Goal: Browse casually: Explore the website without a specific task or goal

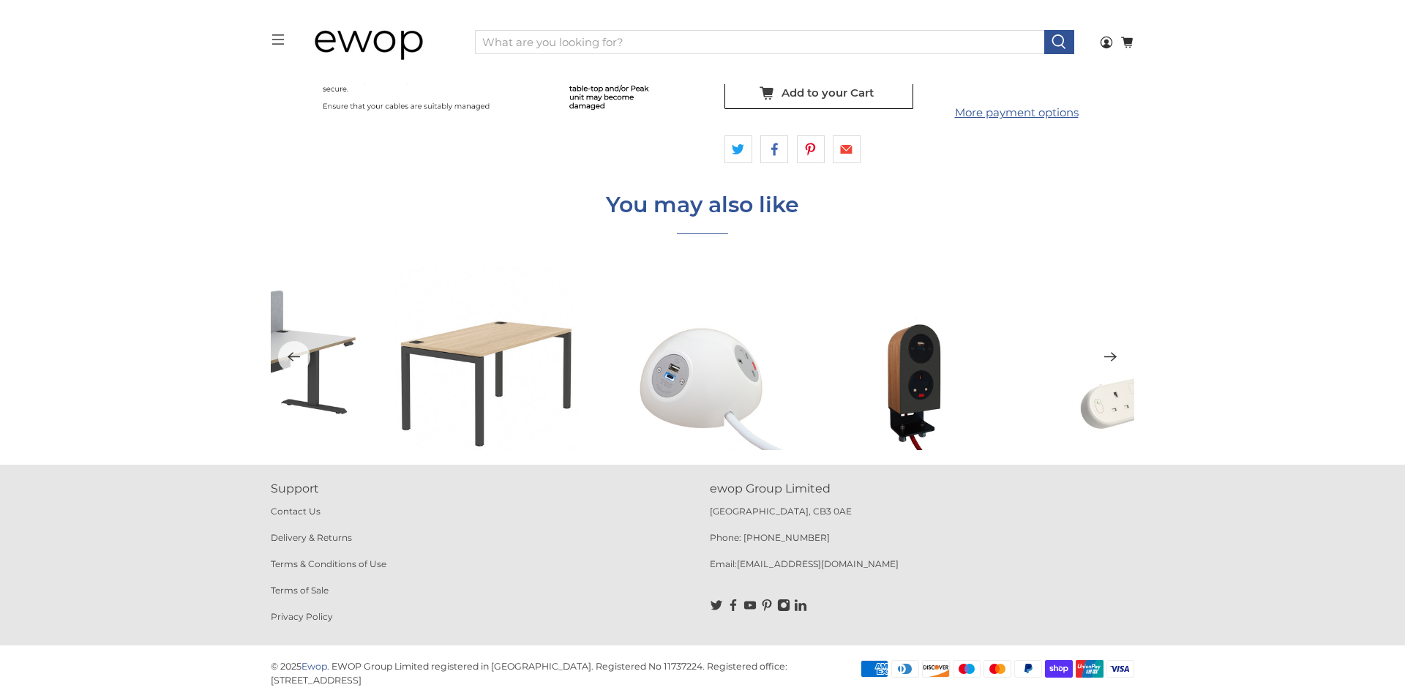
scroll to position [4118, 0]
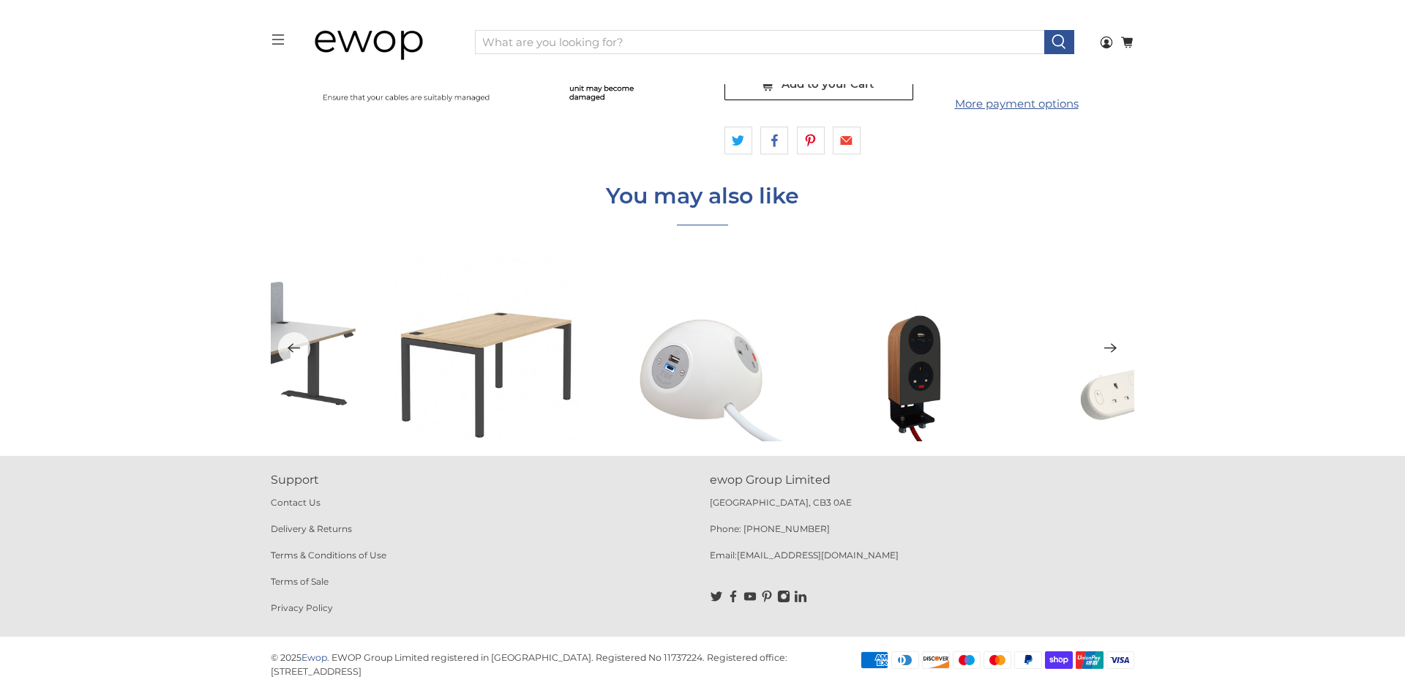
click at [1110, 348] on icon "Next" at bounding box center [1110, 349] width 12 height 10
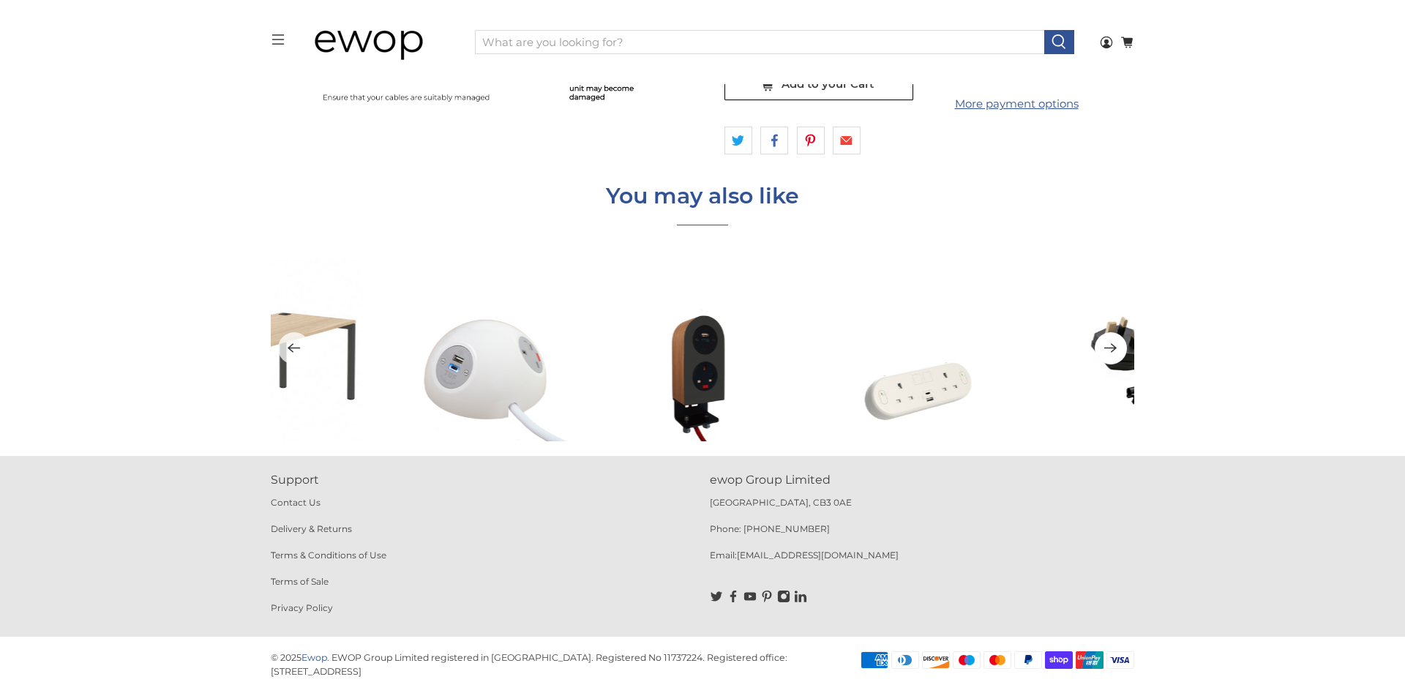
click at [1110, 348] on icon "Next" at bounding box center [1110, 349] width 12 height 10
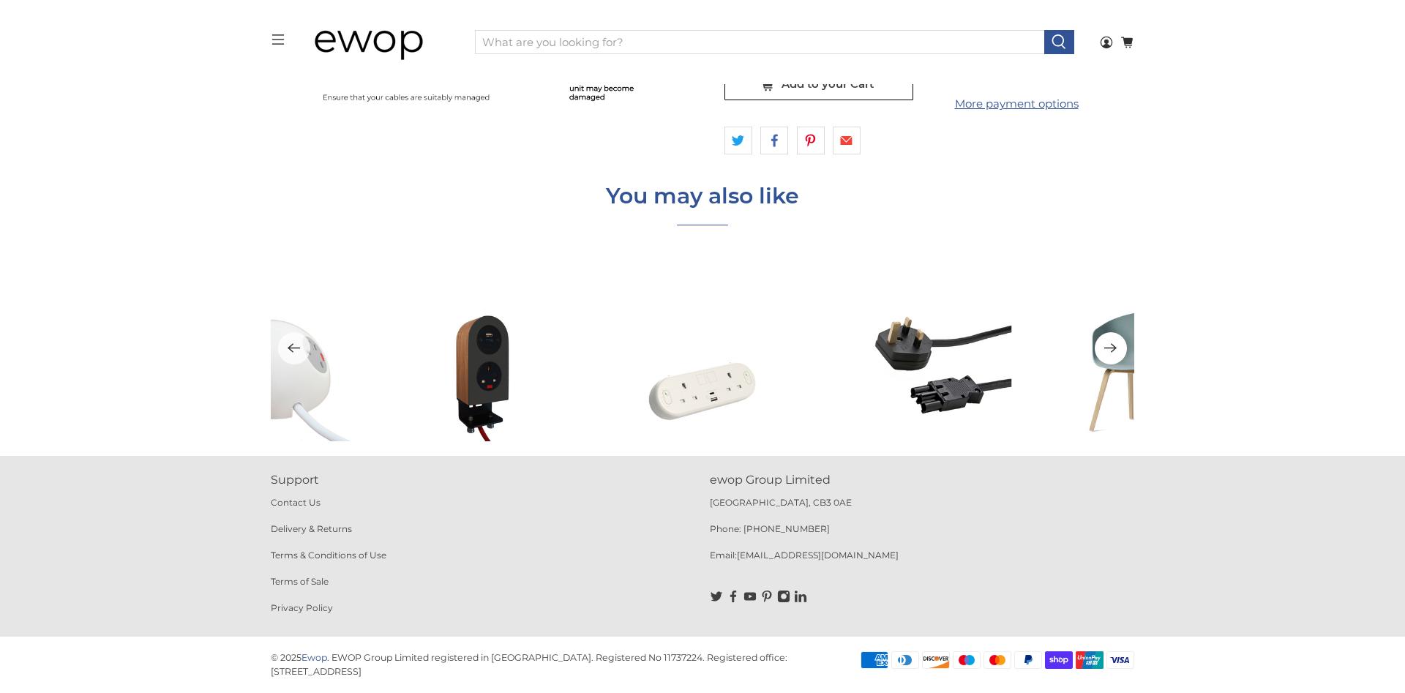
click at [1110, 348] on icon "Next" at bounding box center [1110, 349] width 12 height 10
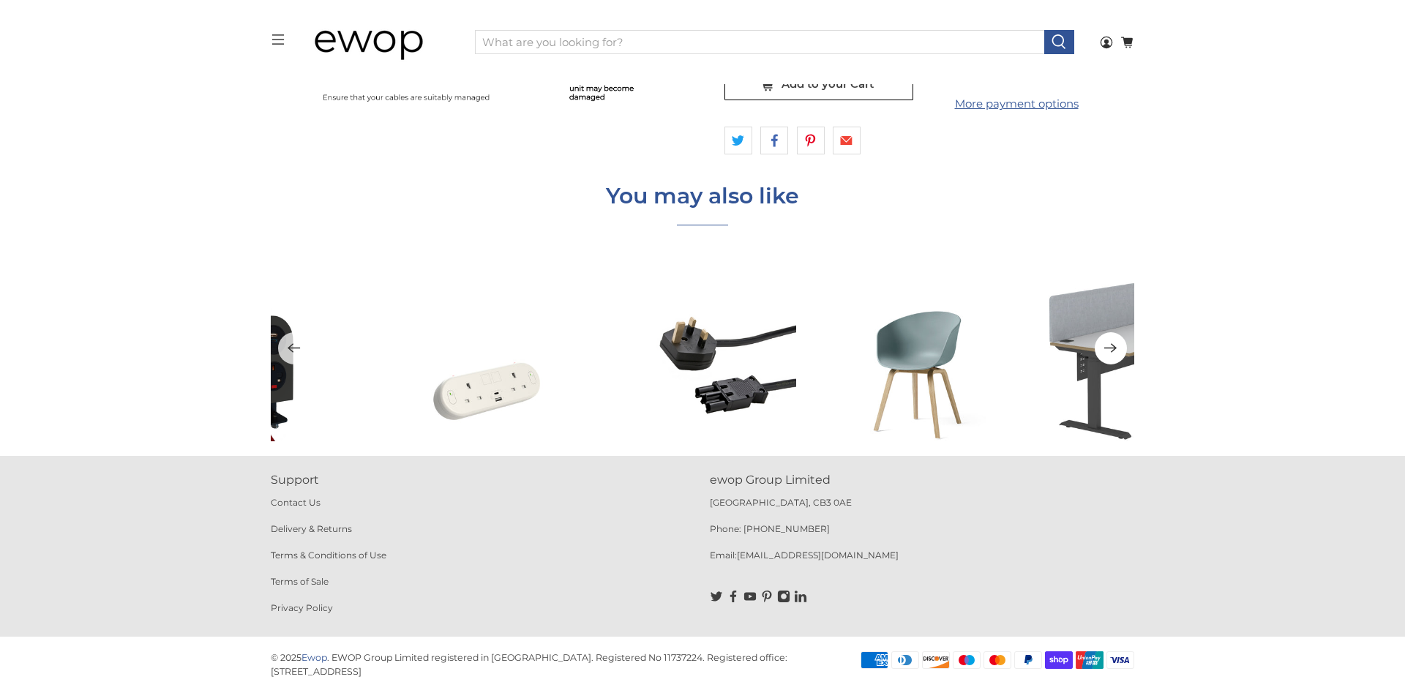
click at [1110, 348] on icon "Next" at bounding box center [1110, 349] width 12 height 10
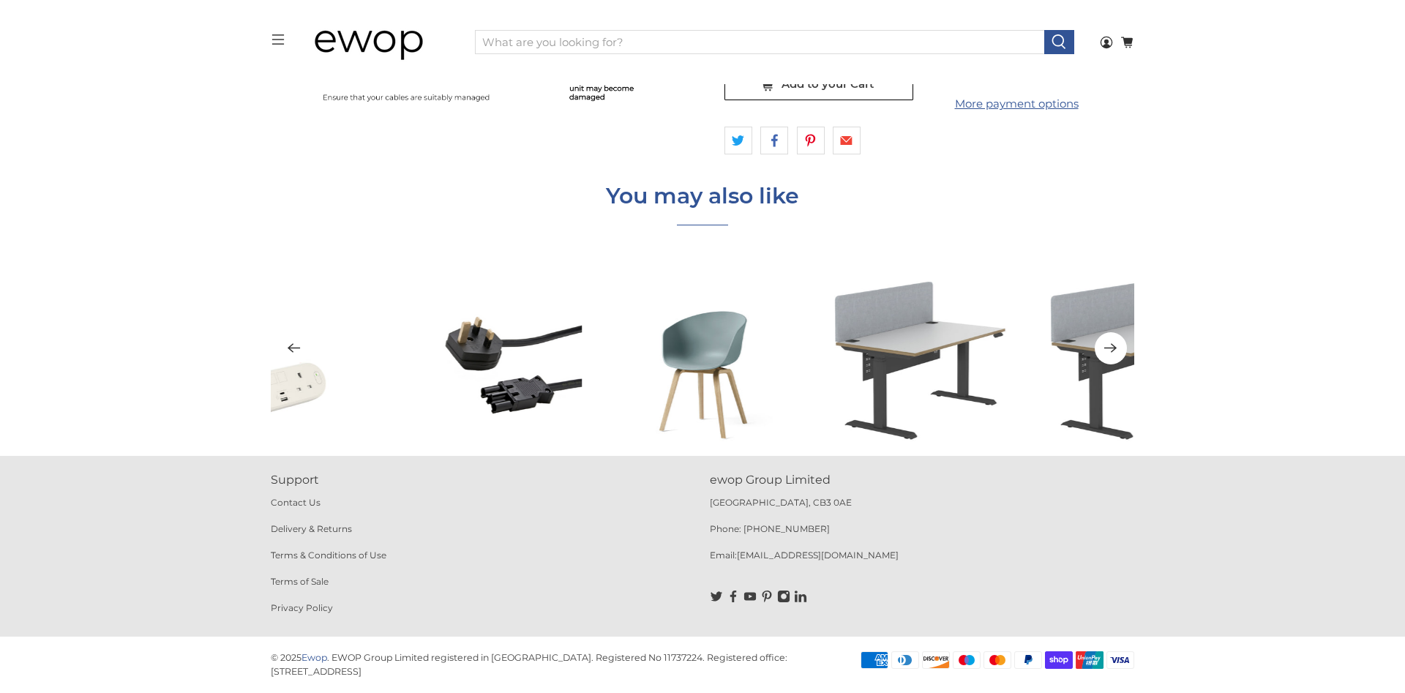
click at [1110, 348] on icon "Next" at bounding box center [1110, 349] width 12 height 10
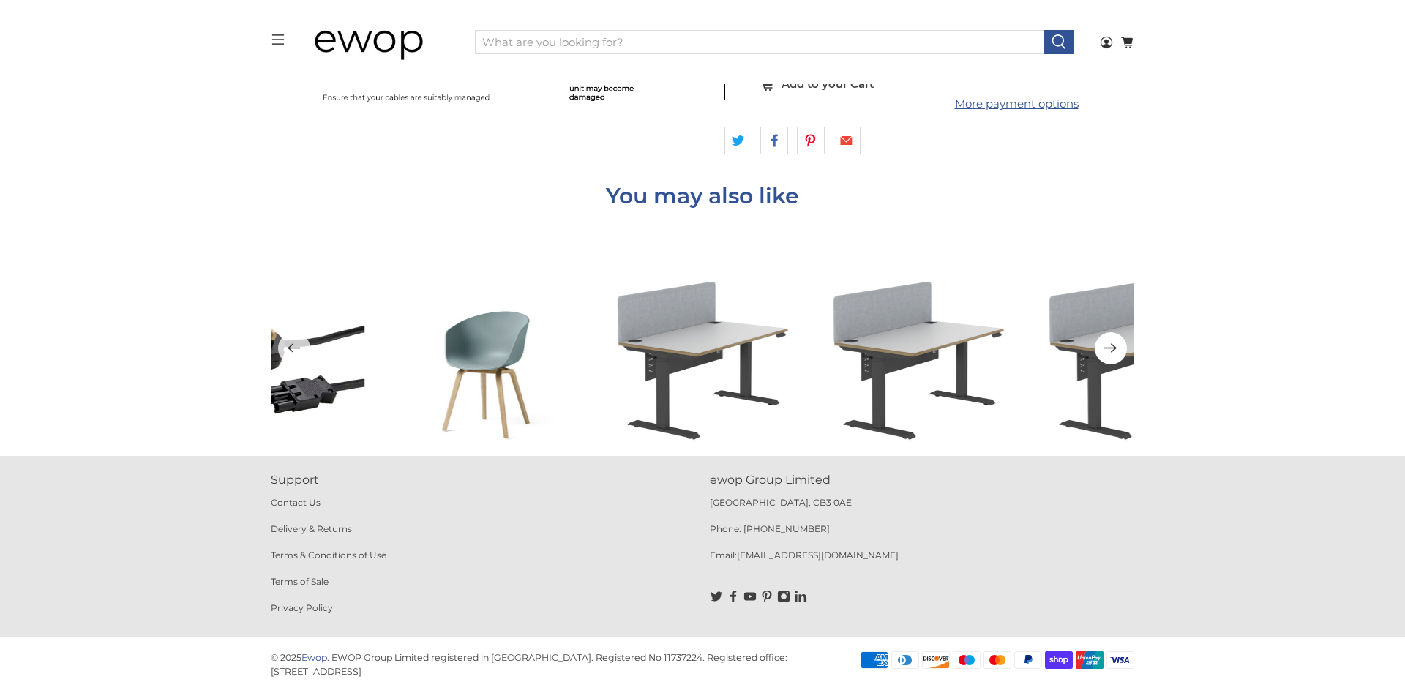
click at [1110, 348] on icon "Next" at bounding box center [1110, 349] width 12 height 10
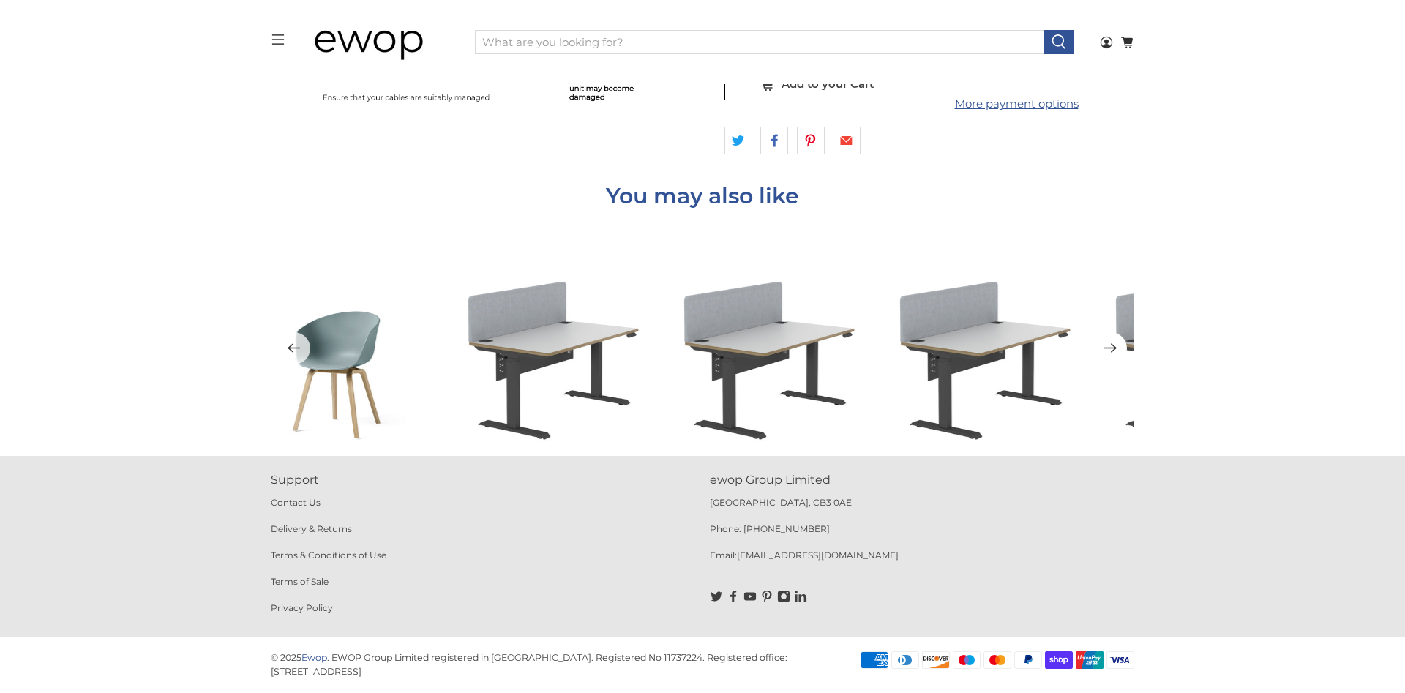
click at [1110, 348] on icon "Next" at bounding box center [1110, 349] width 12 height 10
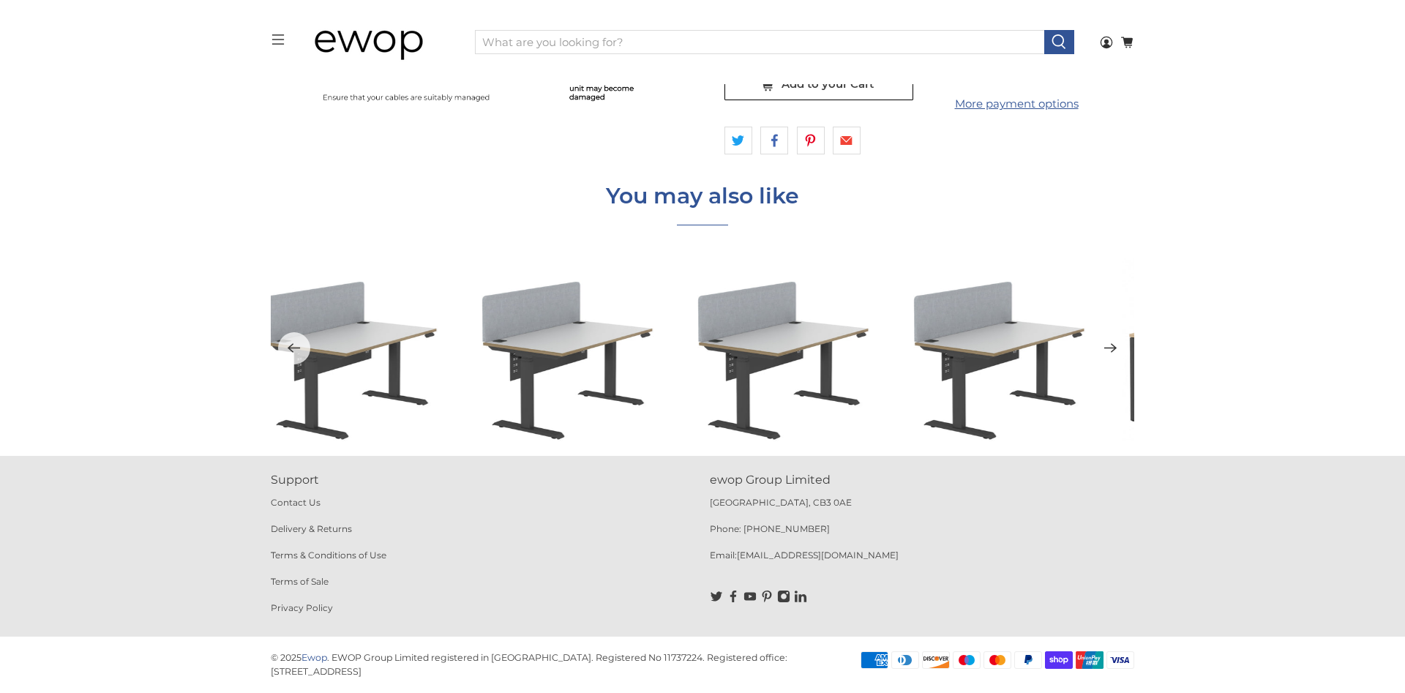
click at [1110, 348] on icon "Next" at bounding box center [1110, 349] width 12 height 10
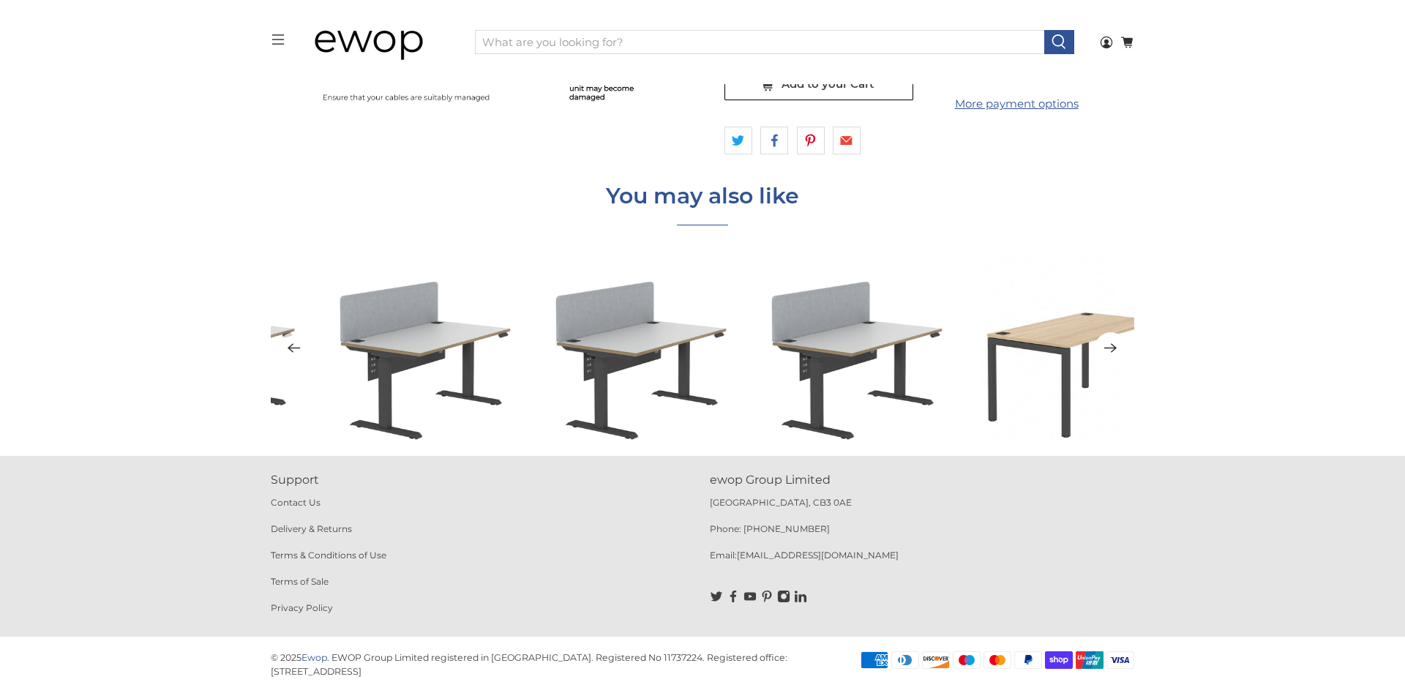
click at [1110, 348] on icon "Next" at bounding box center [1110, 349] width 12 height 10
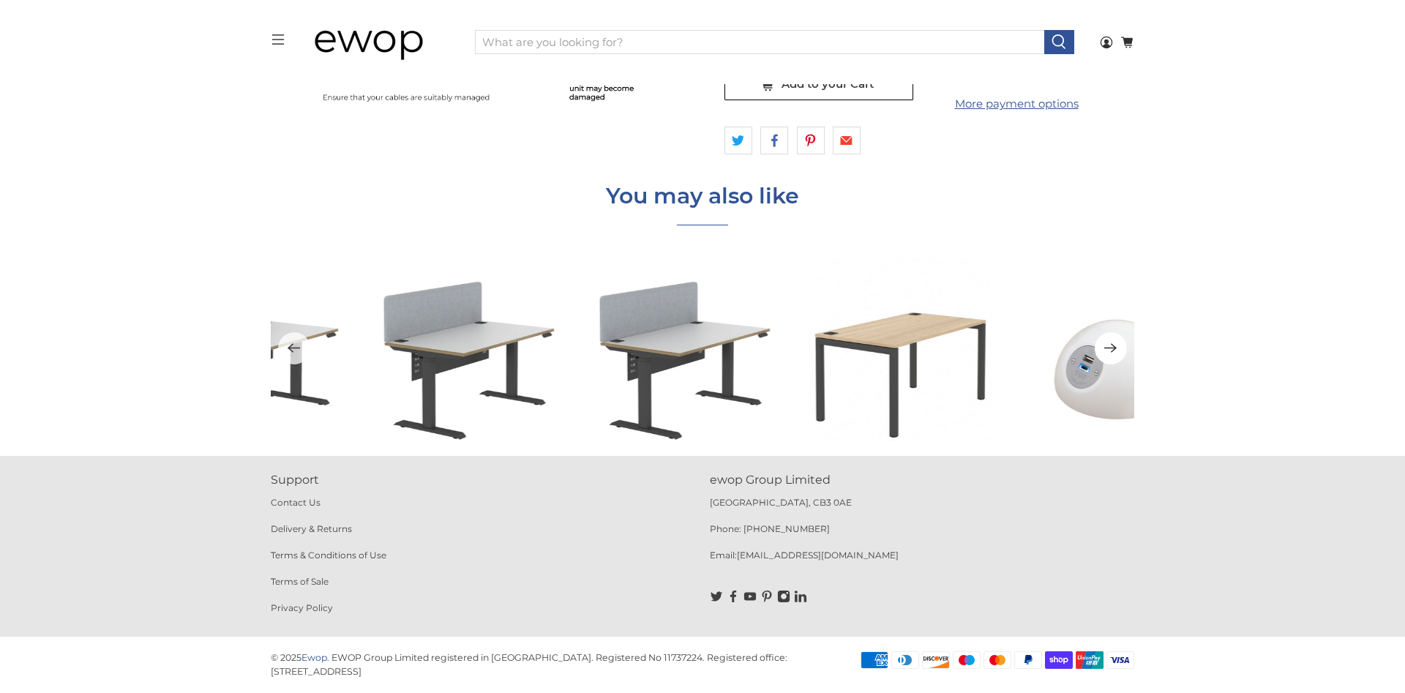
click at [1110, 348] on icon "Next" at bounding box center [1110, 349] width 12 height 10
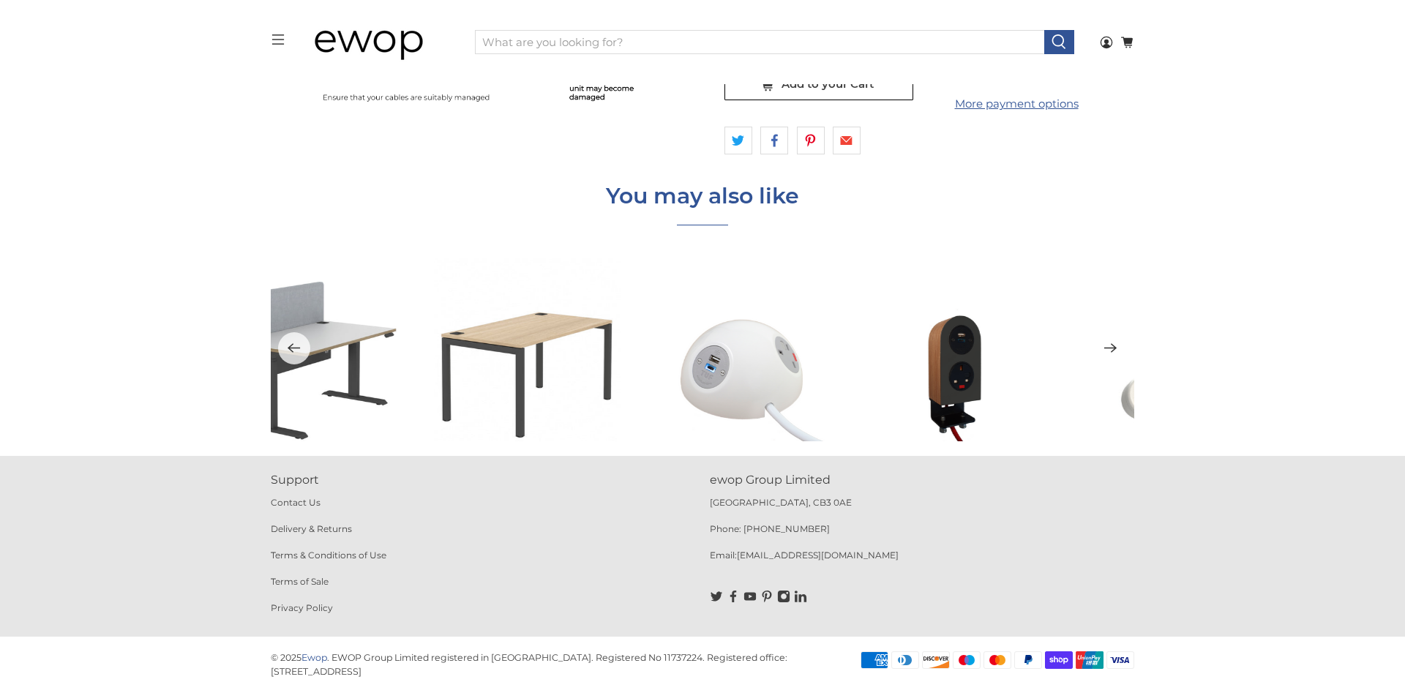
click at [1110, 348] on icon "Next" at bounding box center [1110, 349] width 12 height 10
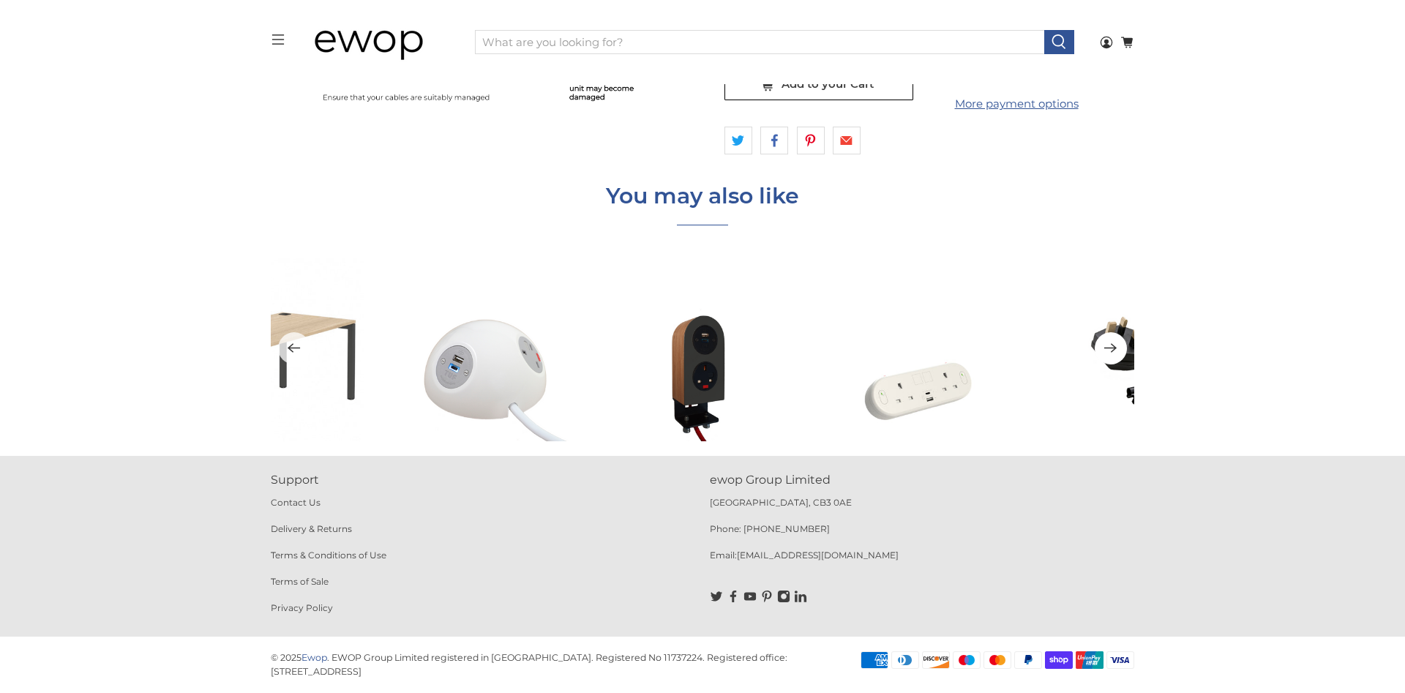
click at [1110, 348] on icon "Next" at bounding box center [1110, 349] width 12 height 10
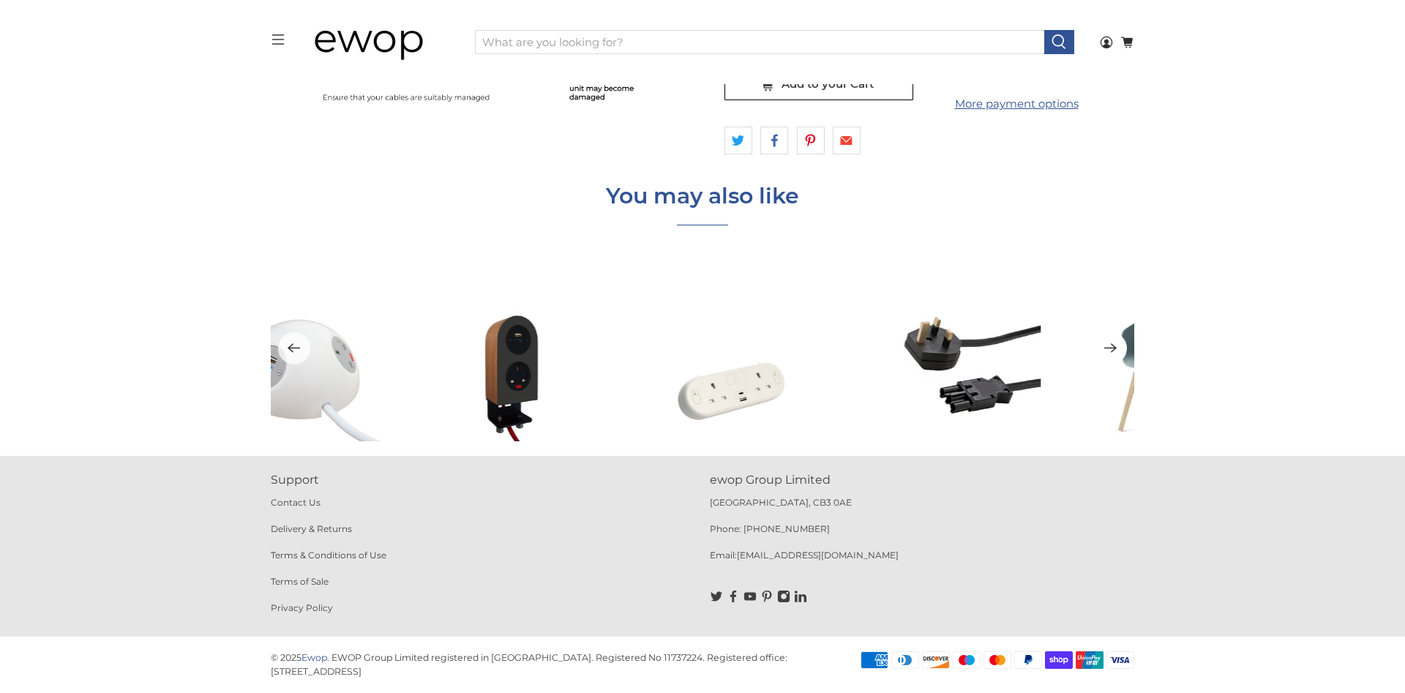
click at [1110, 348] on icon "Next" at bounding box center [1110, 349] width 12 height 10
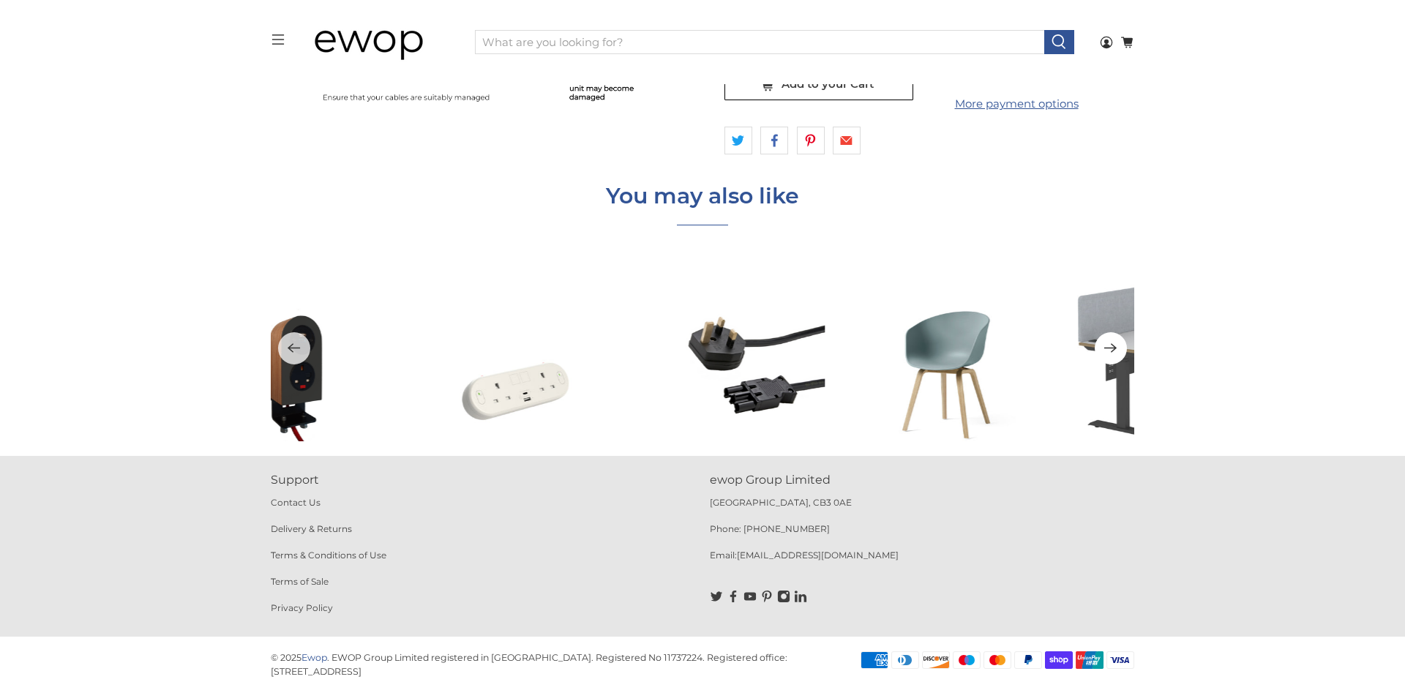
click at [1110, 348] on icon "Next" at bounding box center [1110, 349] width 12 height 10
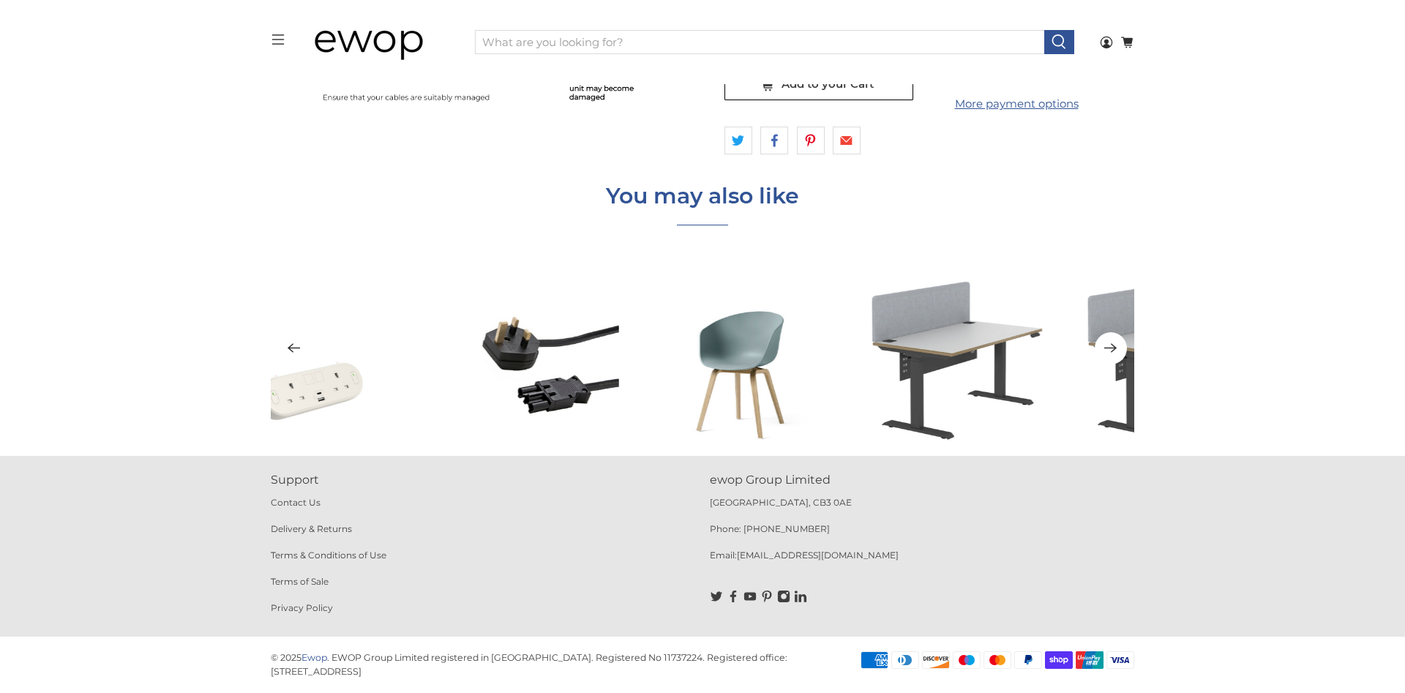
click at [1110, 348] on icon "Next" at bounding box center [1110, 349] width 12 height 10
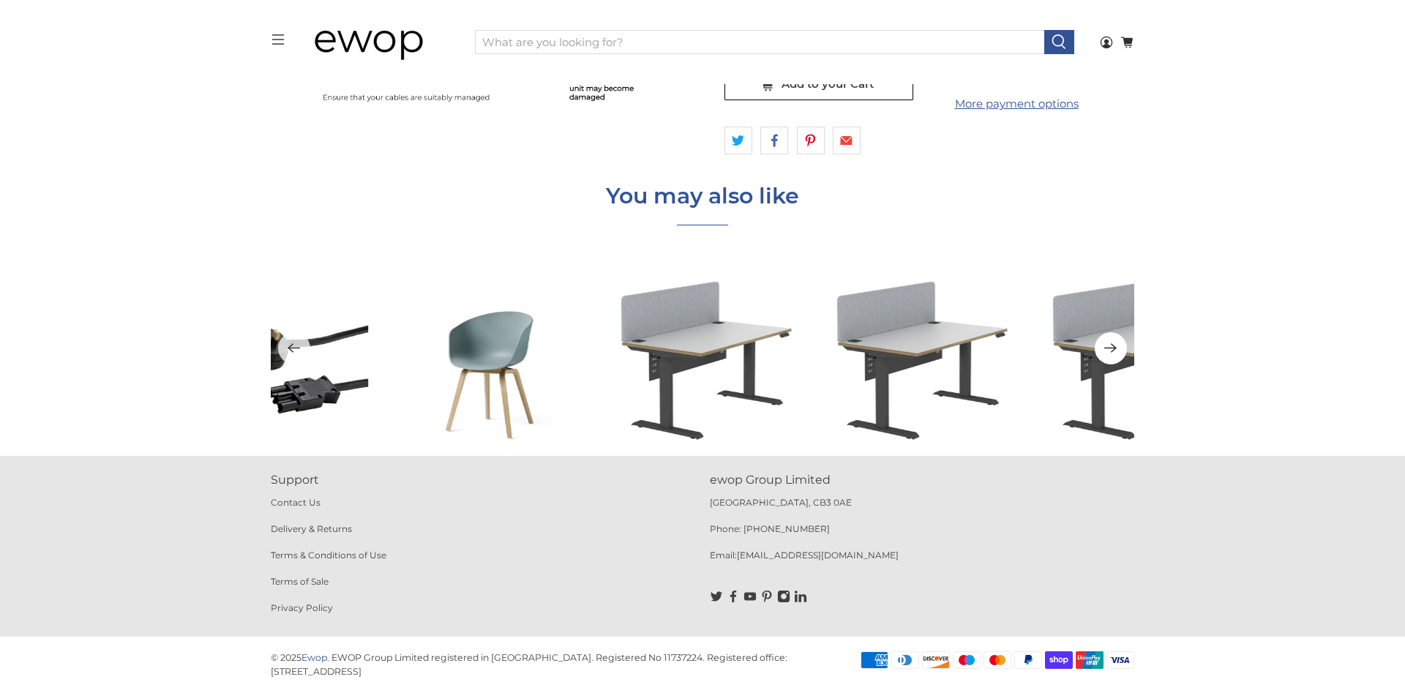
click at [1110, 348] on icon "Next" at bounding box center [1110, 349] width 12 height 10
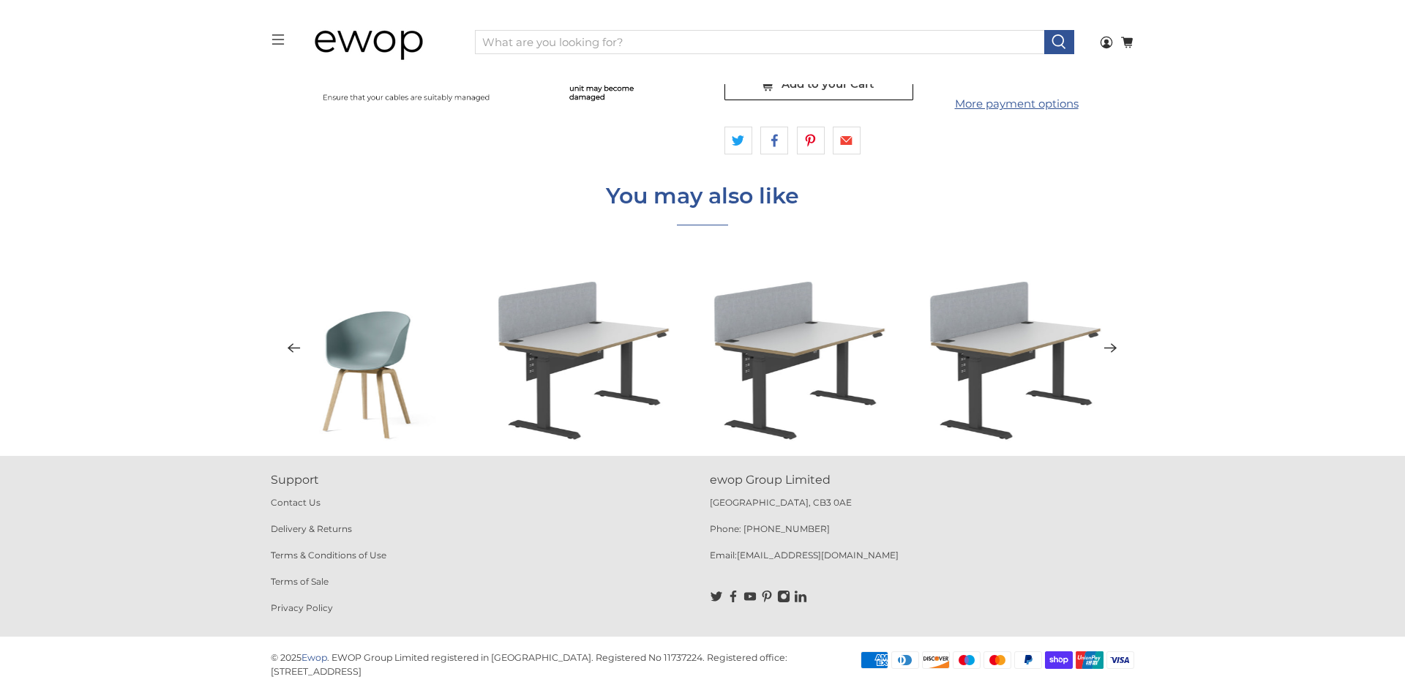
click at [1110, 348] on icon "Next" at bounding box center [1110, 349] width 12 height 10
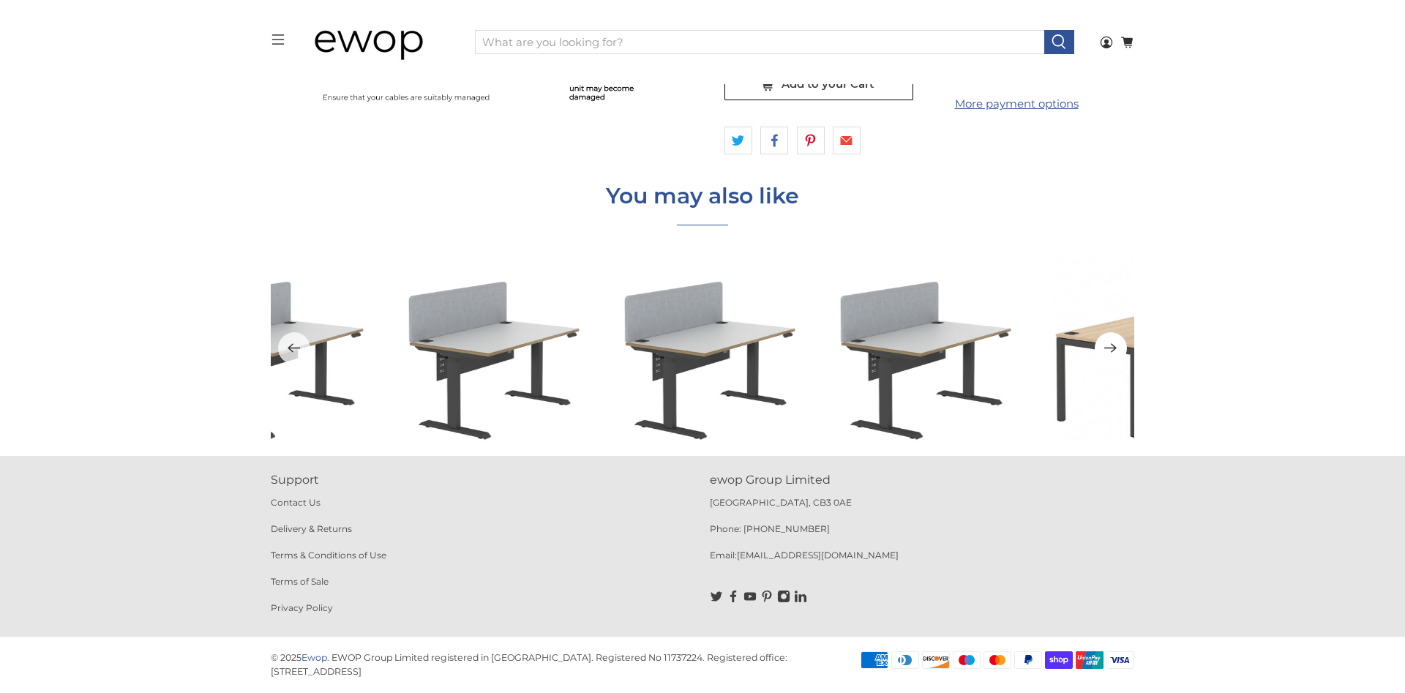
click at [1110, 348] on icon "Next" at bounding box center [1110, 349] width 12 height 10
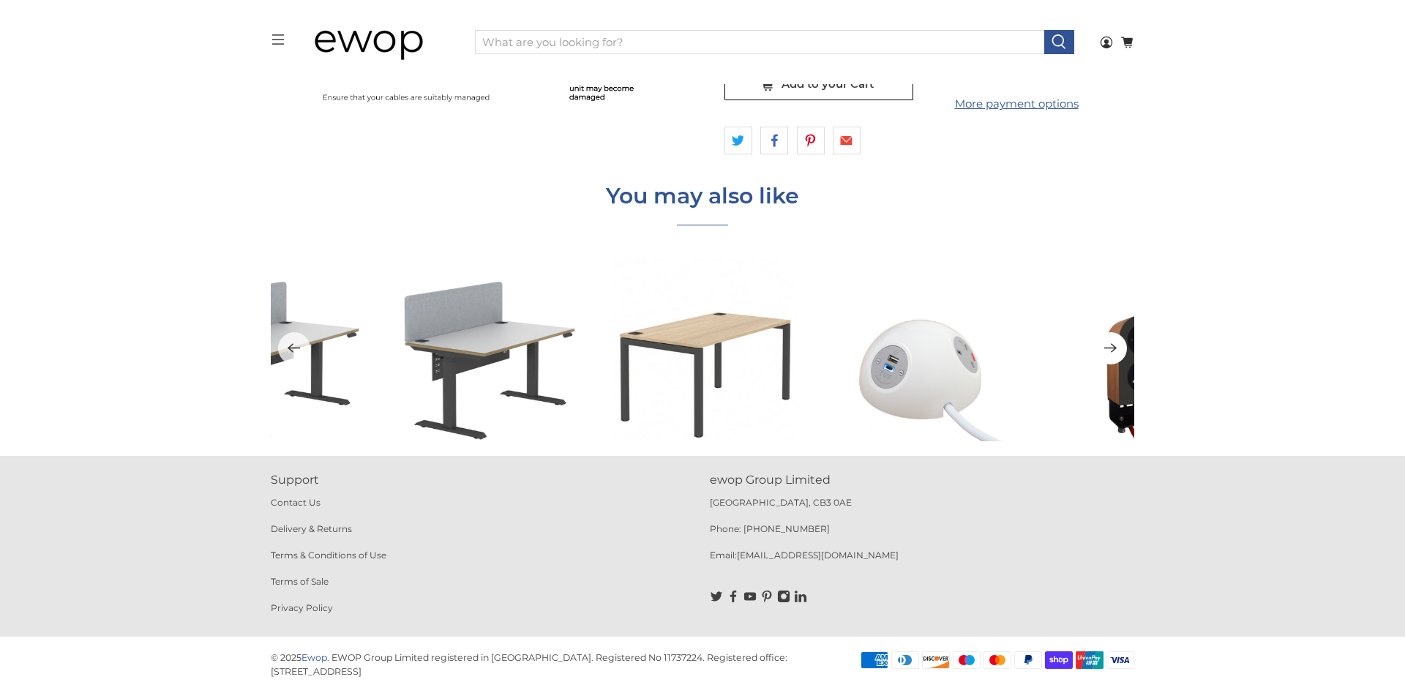
click at [1110, 348] on icon "Next" at bounding box center [1110, 349] width 12 height 10
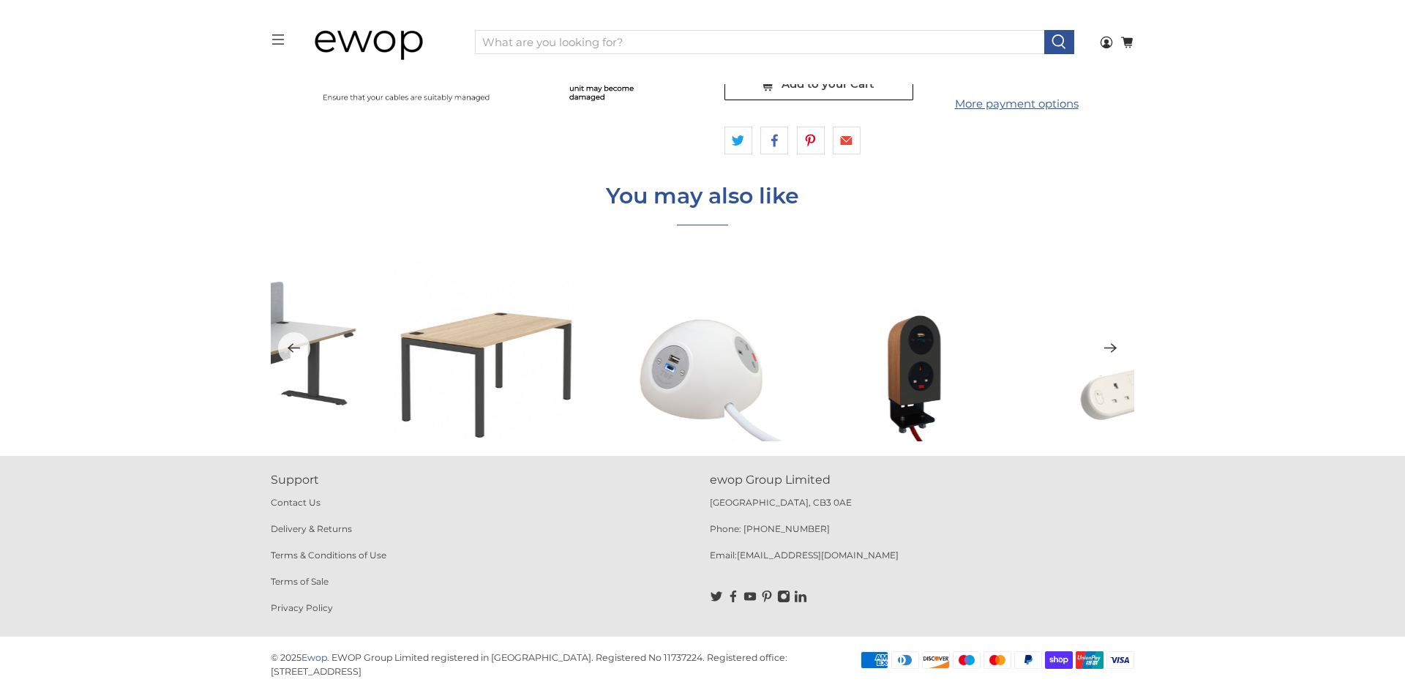
click at [1110, 348] on icon "Next" at bounding box center [1110, 349] width 12 height 10
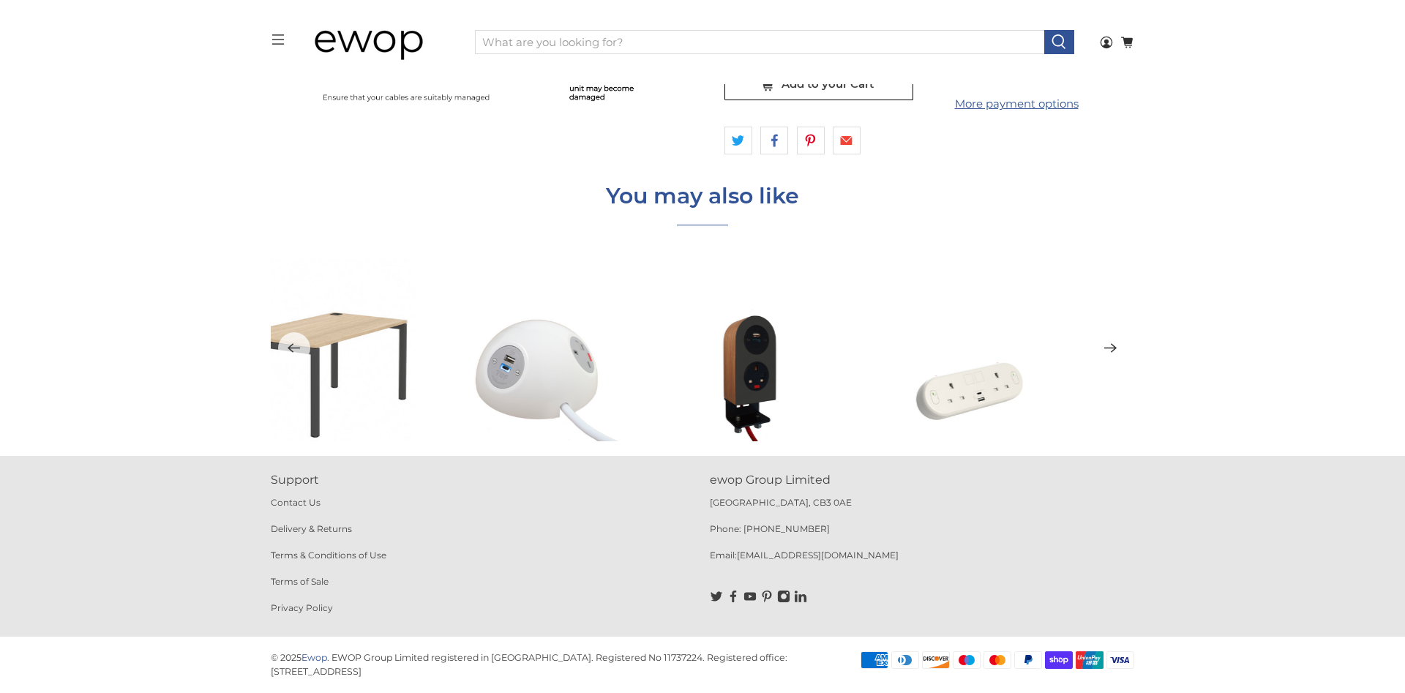
click at [1110, 348] on icon "Next" at bounding box center [1110, 349] width 12 height 10
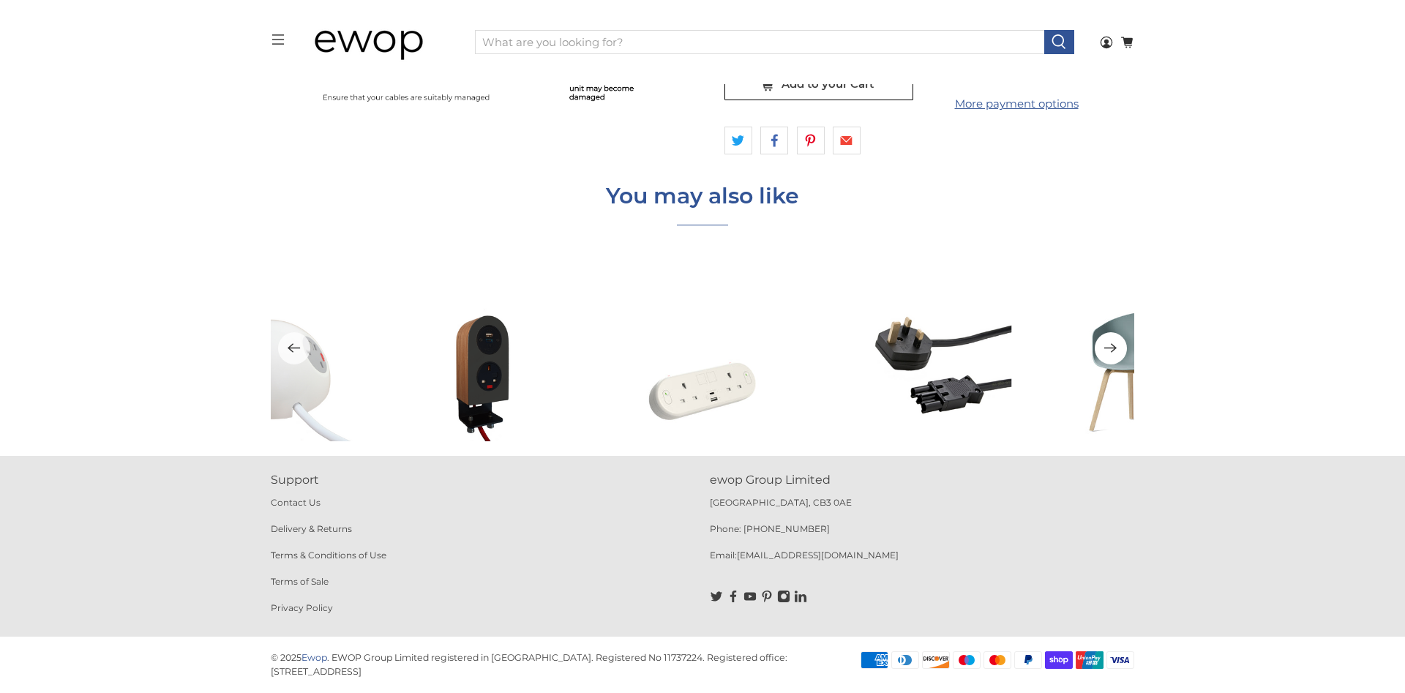
click at [1110, 348] on icon "Next" at bounding box center [1110, 349] width 12 height 10
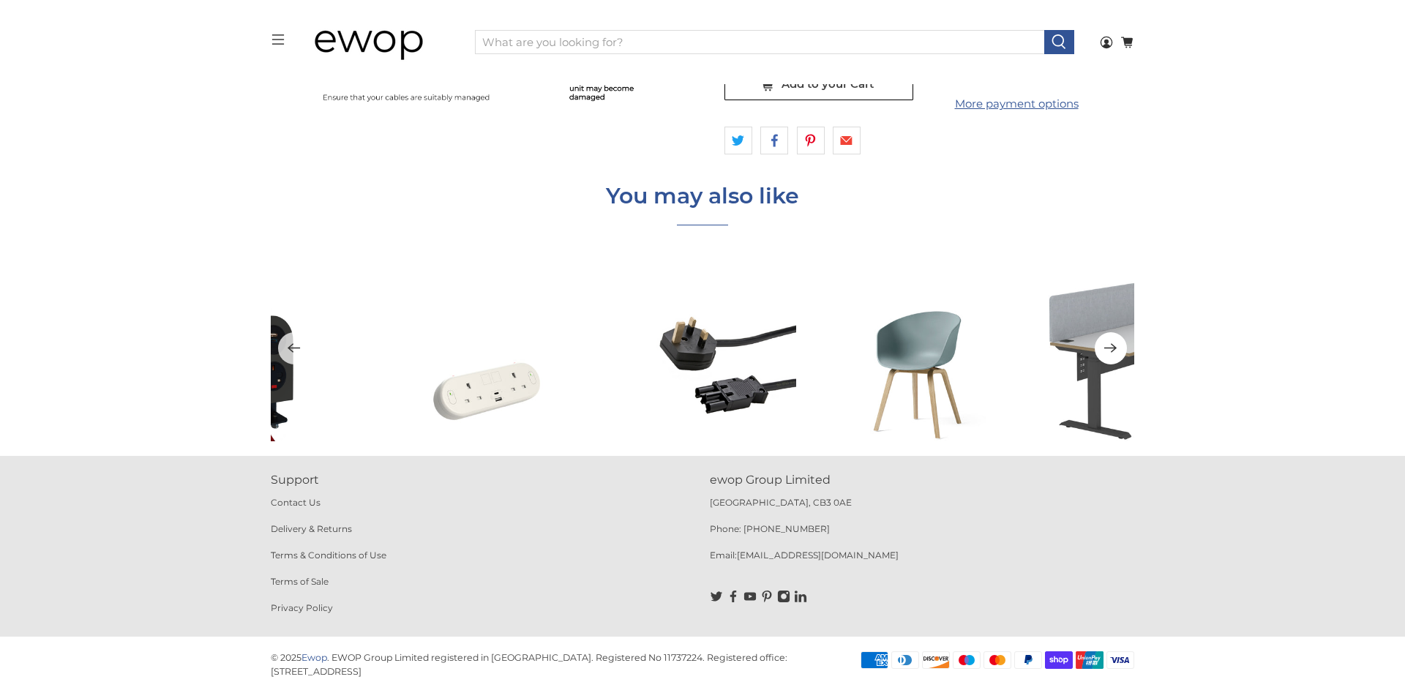
click at [1110, 348] on icon "Next" at bounding box center [1110, 349] width 12 height 10
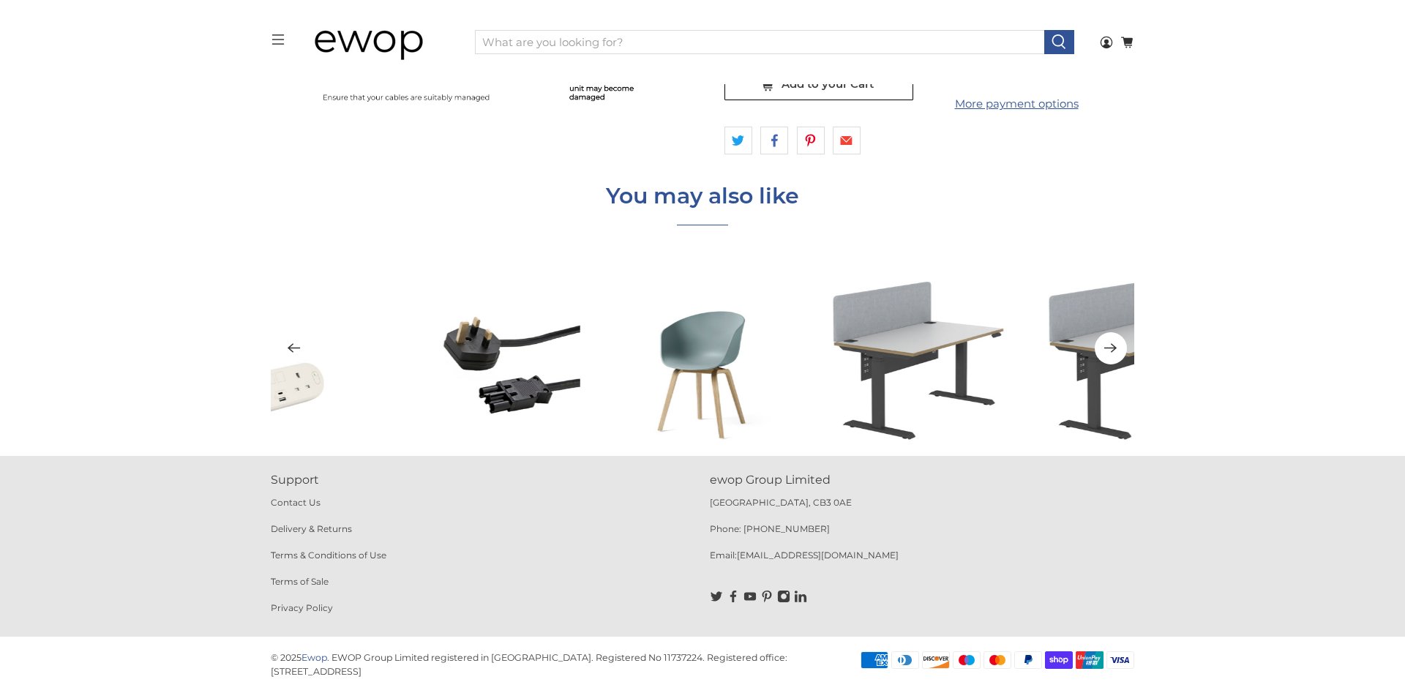
click at [1110, 348] on icon "Next" at bounding box center [1110, 349] width 12 height 10
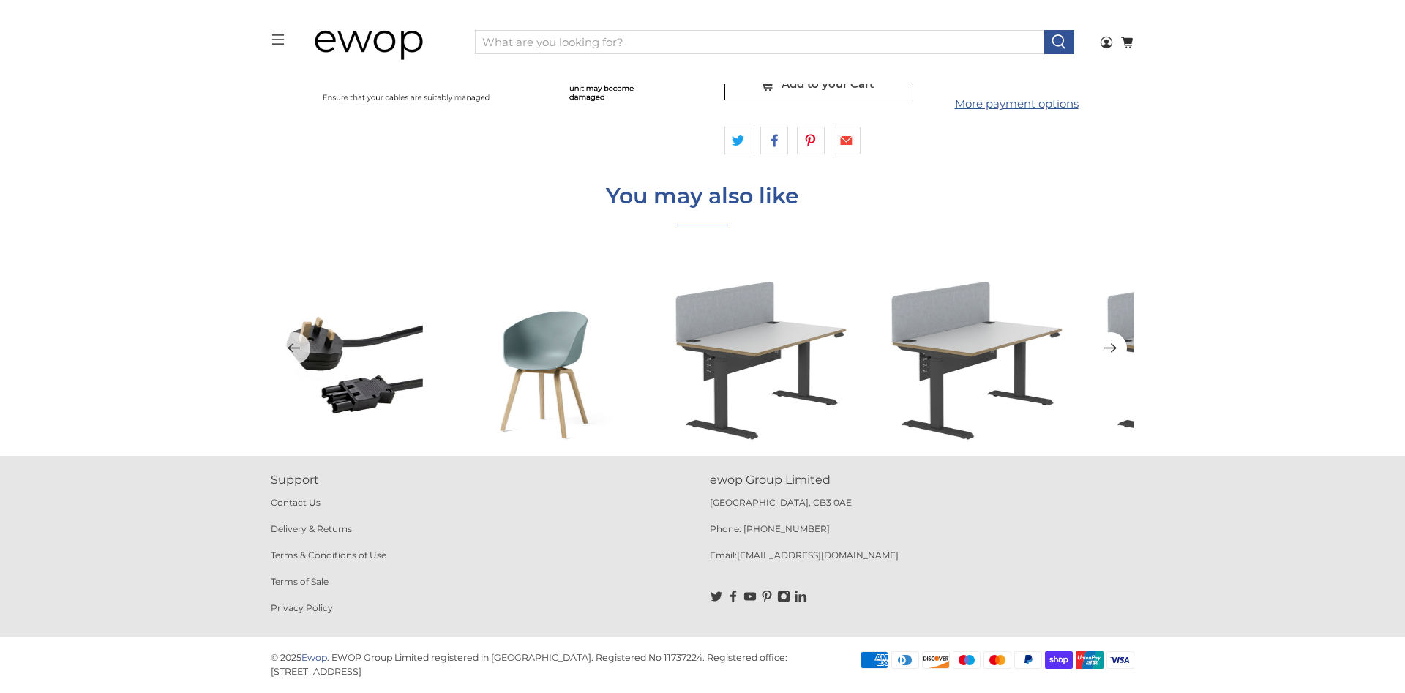
click at [1110, 348] on icon "Next" at bounding box center [1110, 349] width 12 height 10
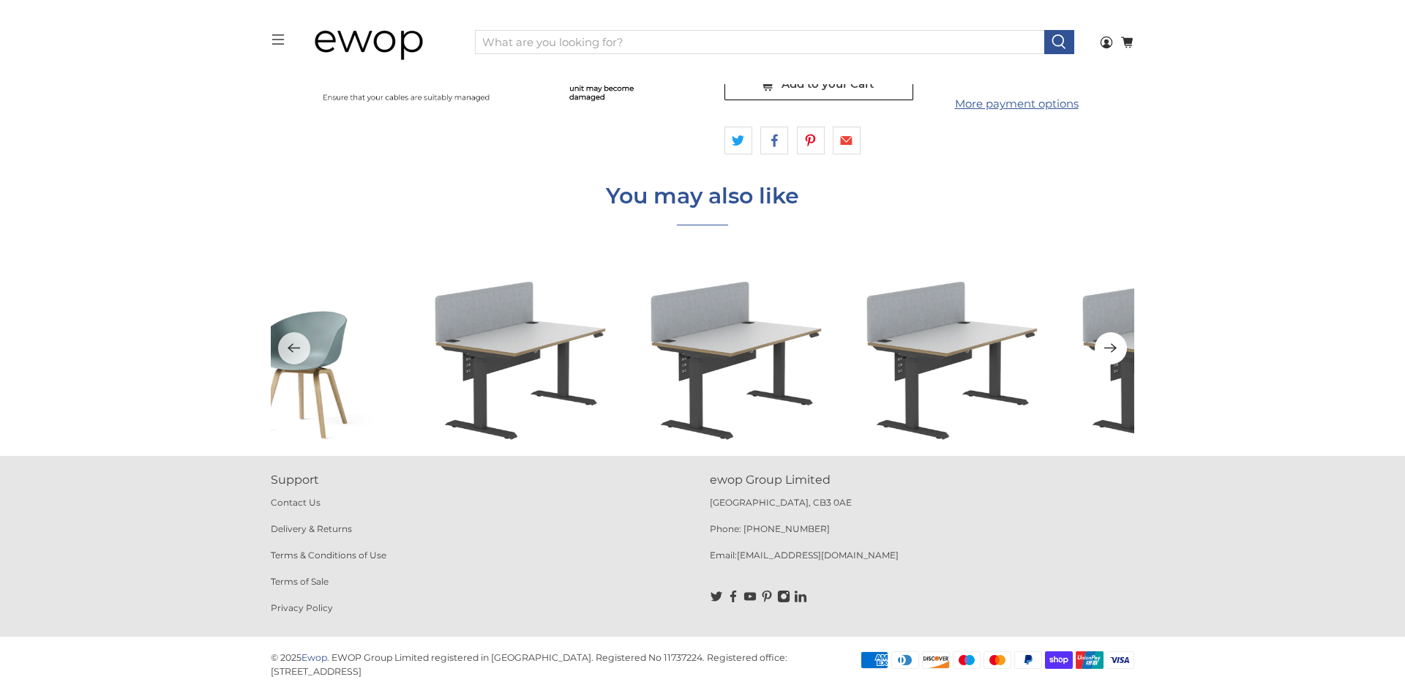
click at [1110, 348] on icon "Next" at bounding box center [1110, 349] width 12 height 10
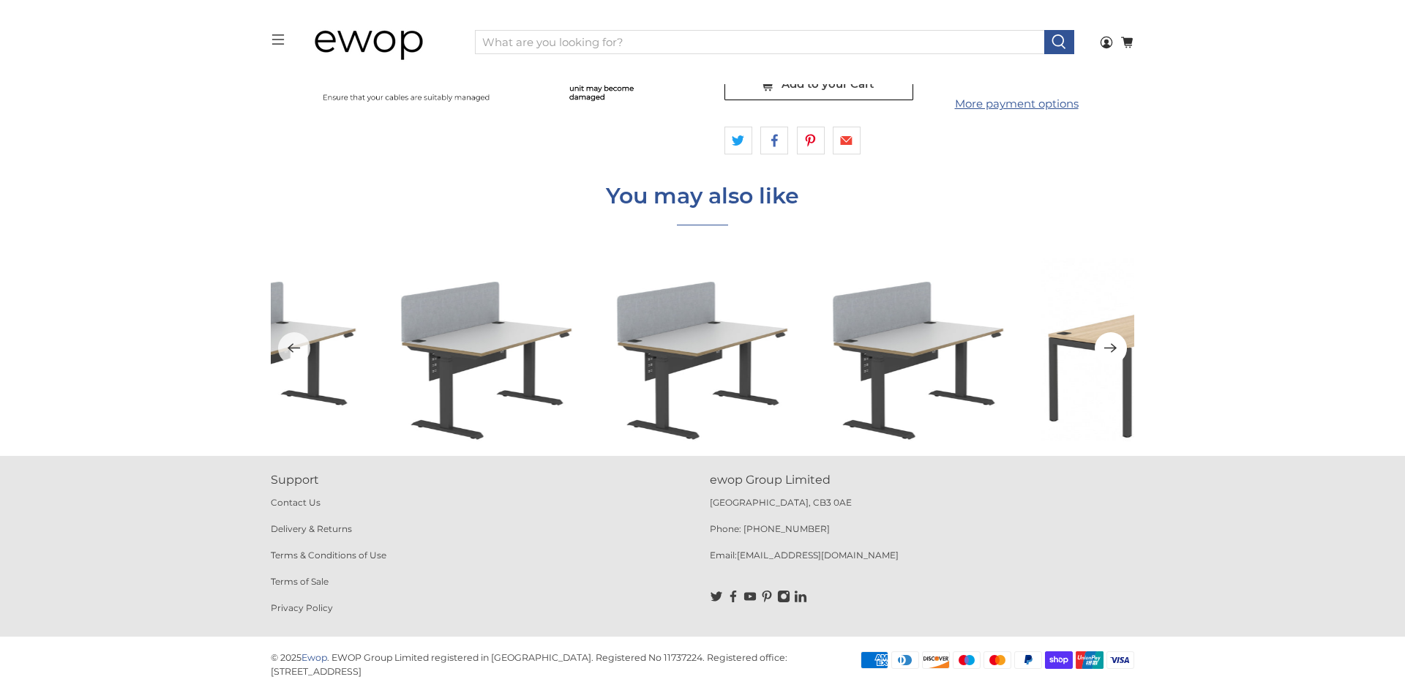
click at [1110, 348] on icon "Next" at bounding box center [1110, 349] width 12 height 10
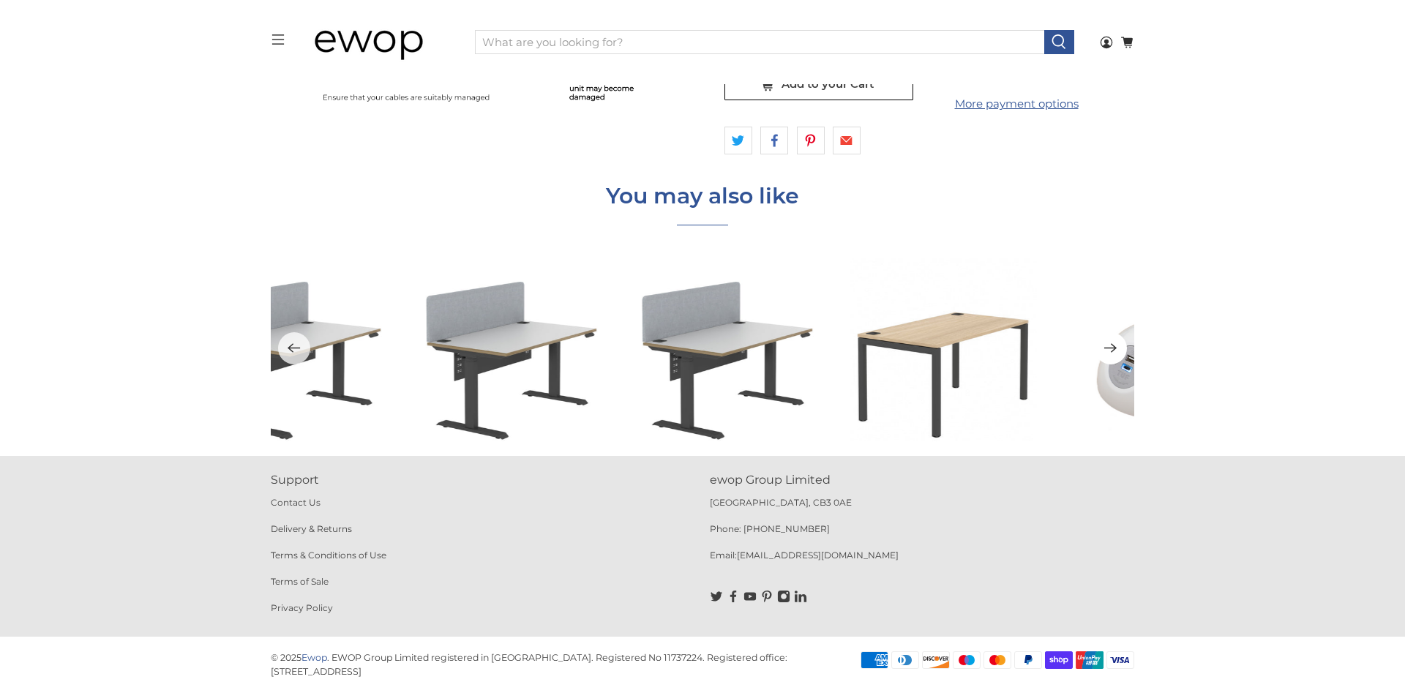
click at [1110, 348] on icon "Next" at bounding box center [1110, 349] width 12 height 10
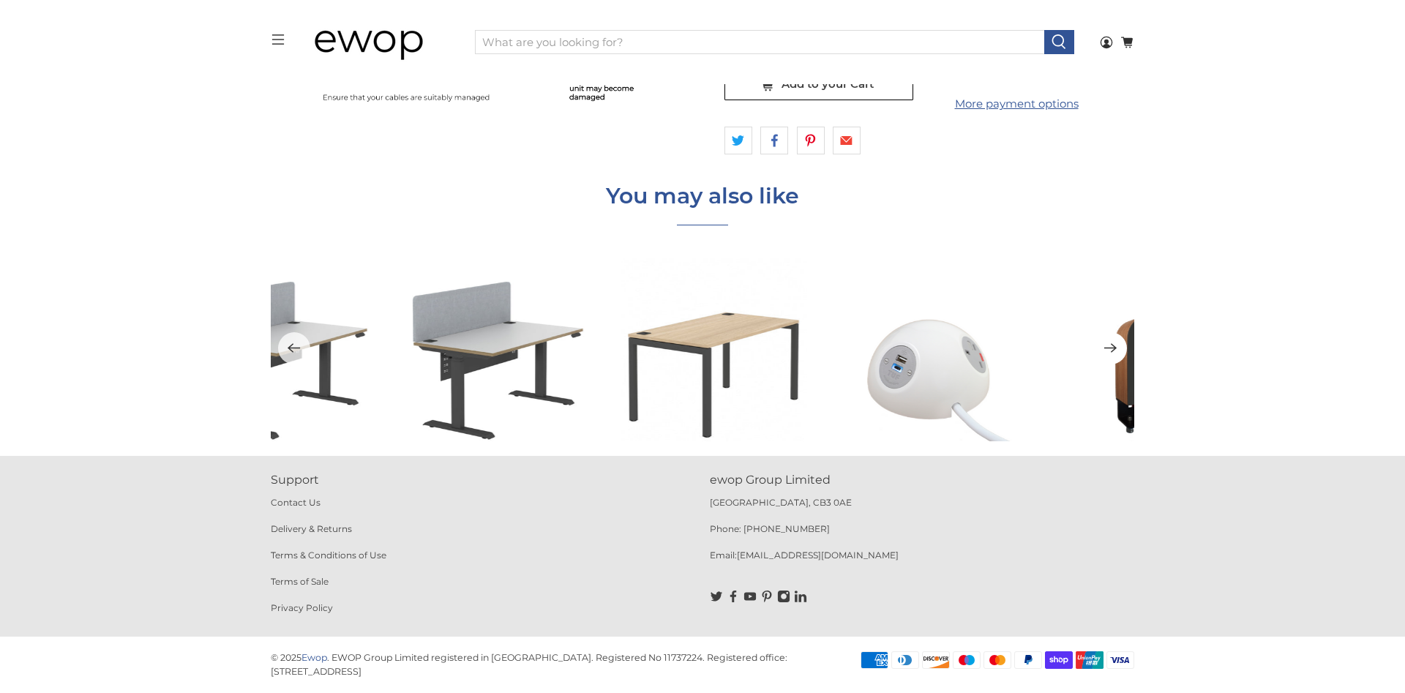
click at [1110, 348] on icon "Next" at bounding box center [1110, 349] width 12 height 10
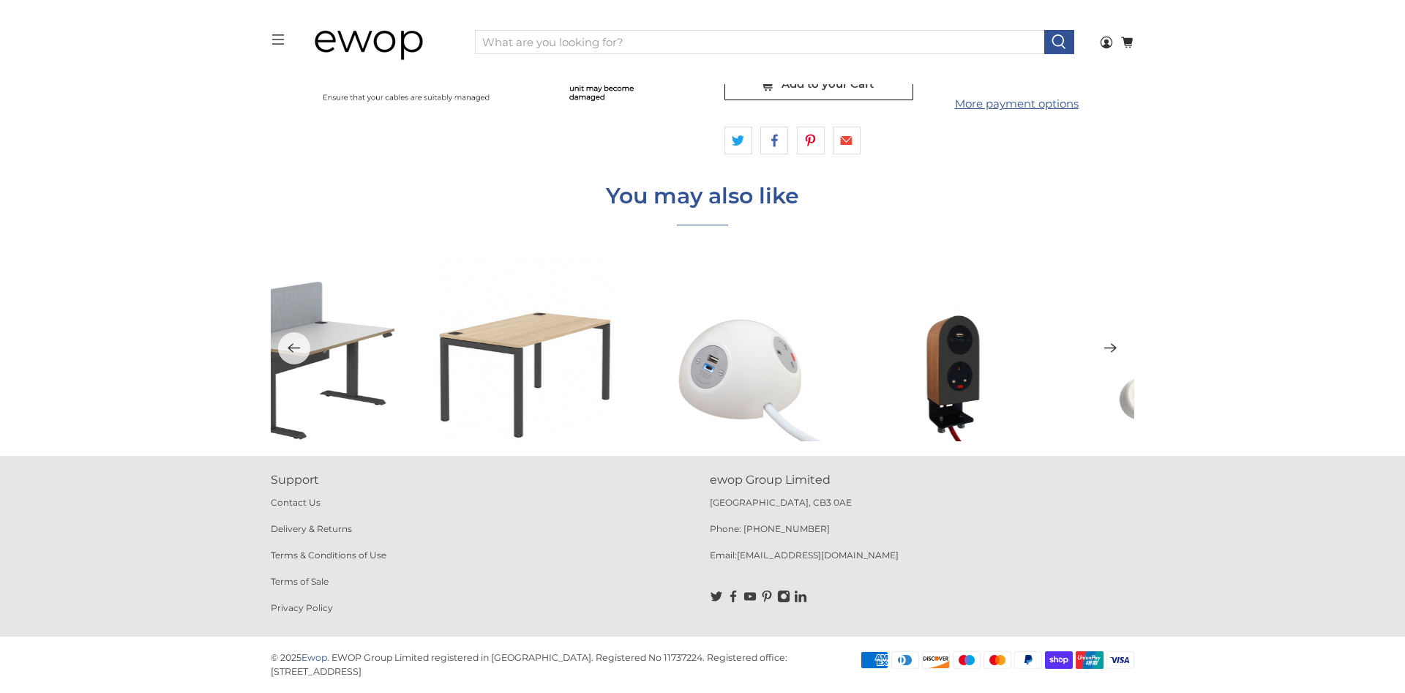
click at [1110, 348] on icon "Next" at bounding box center [1110, 349] width 12 height 10
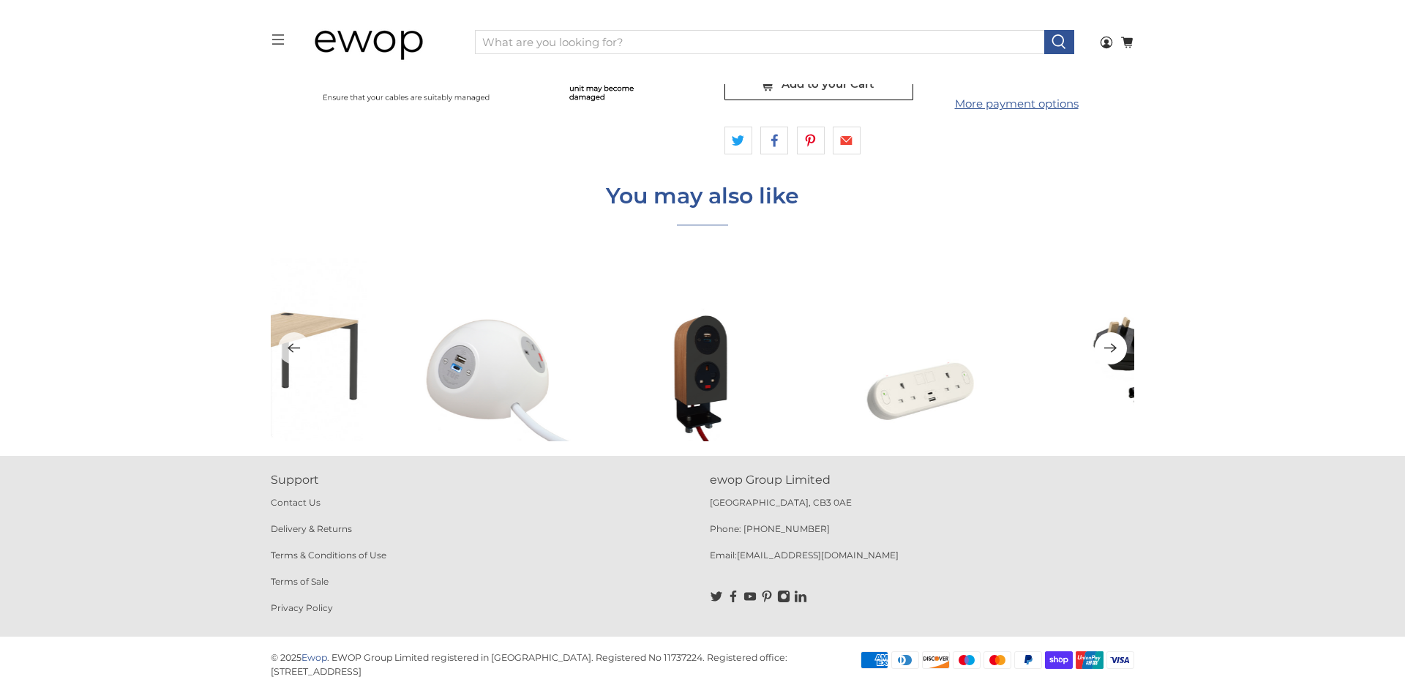
click at [1110, 348] on icon "Next" at bounding box center [1110, 349] width 12 height 10
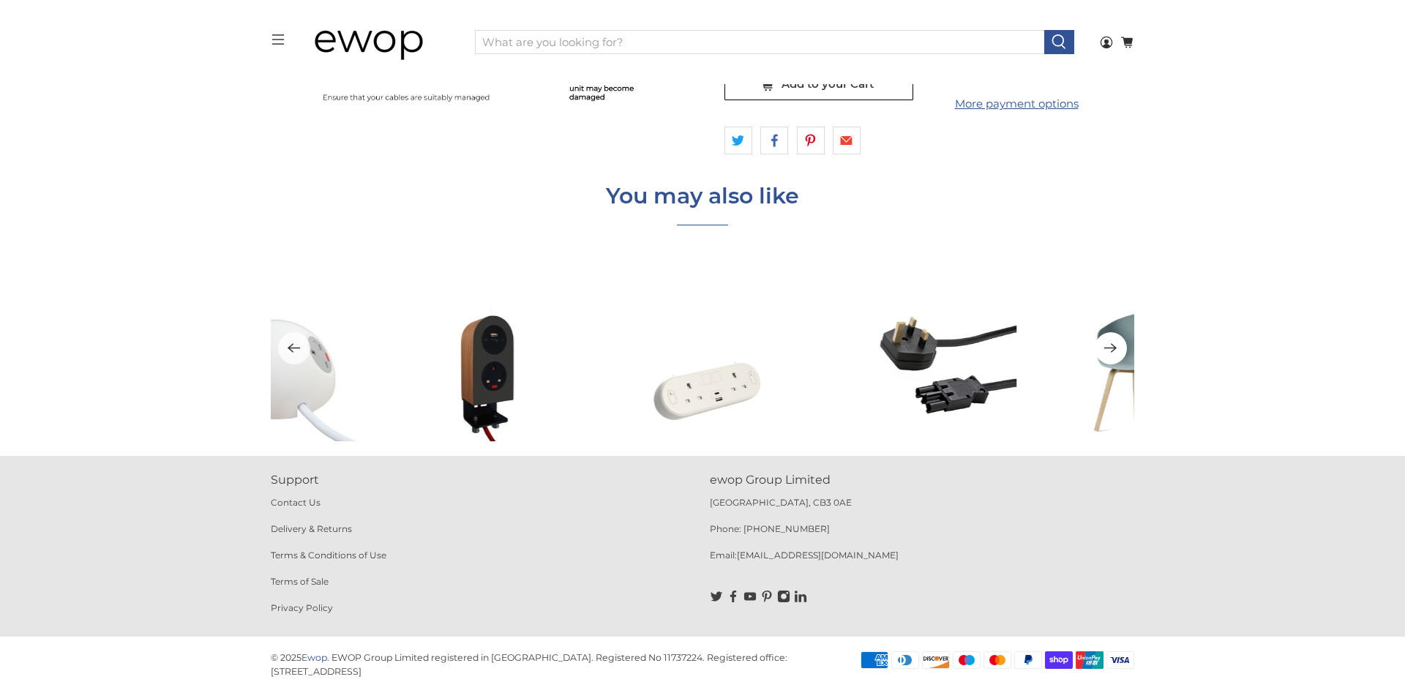
click at [1110, 348] on icon "Next" at bounding box center [1110, 349] width 12 height 10
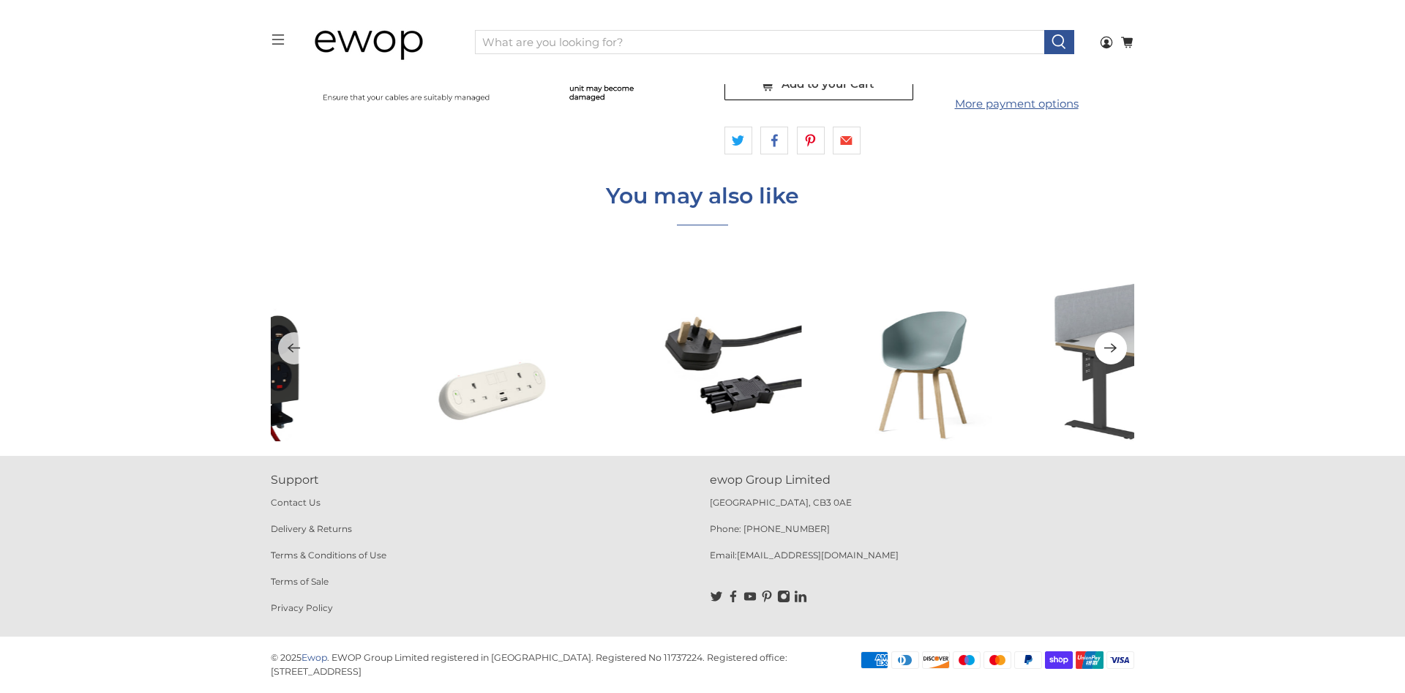
click at [1110, 348] on icon "Next" at bounding box center [1110, 349] width 12 height 10
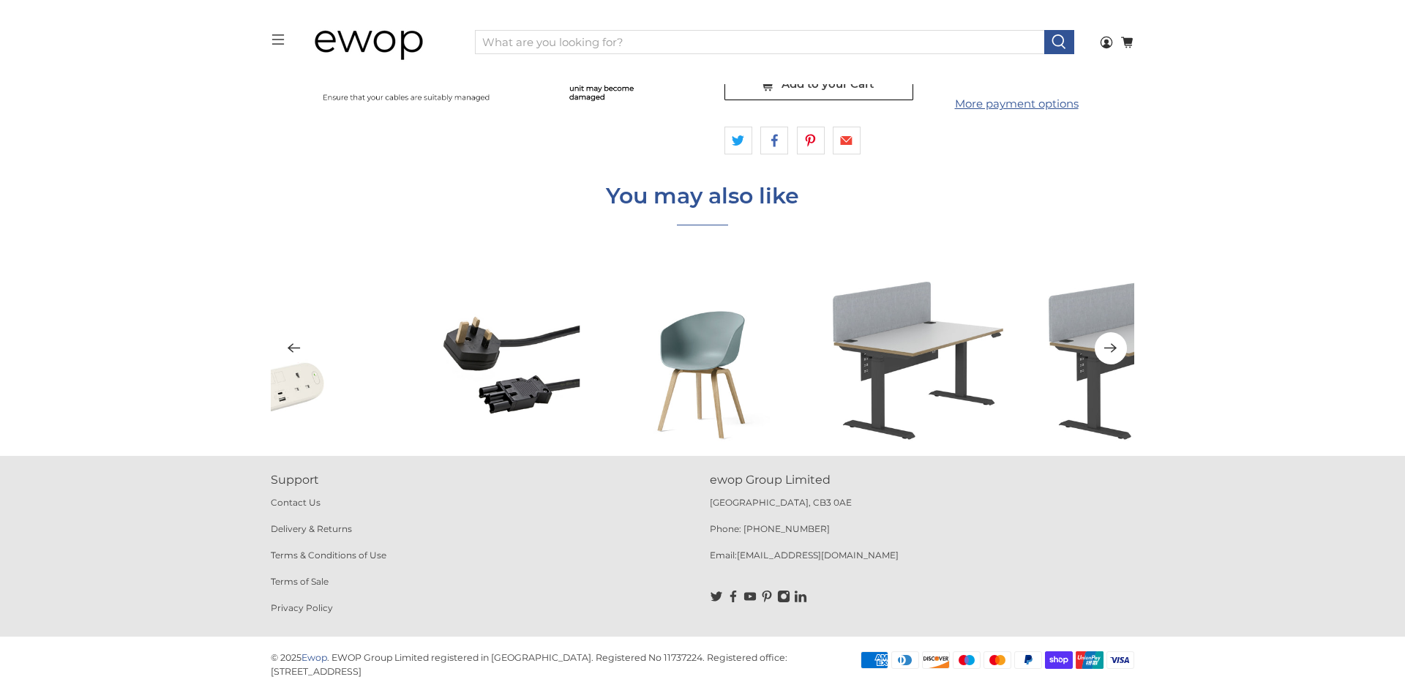
click at [1110, 348] on icon "Next" at bounding box center [1110, 349] width 12 height 10
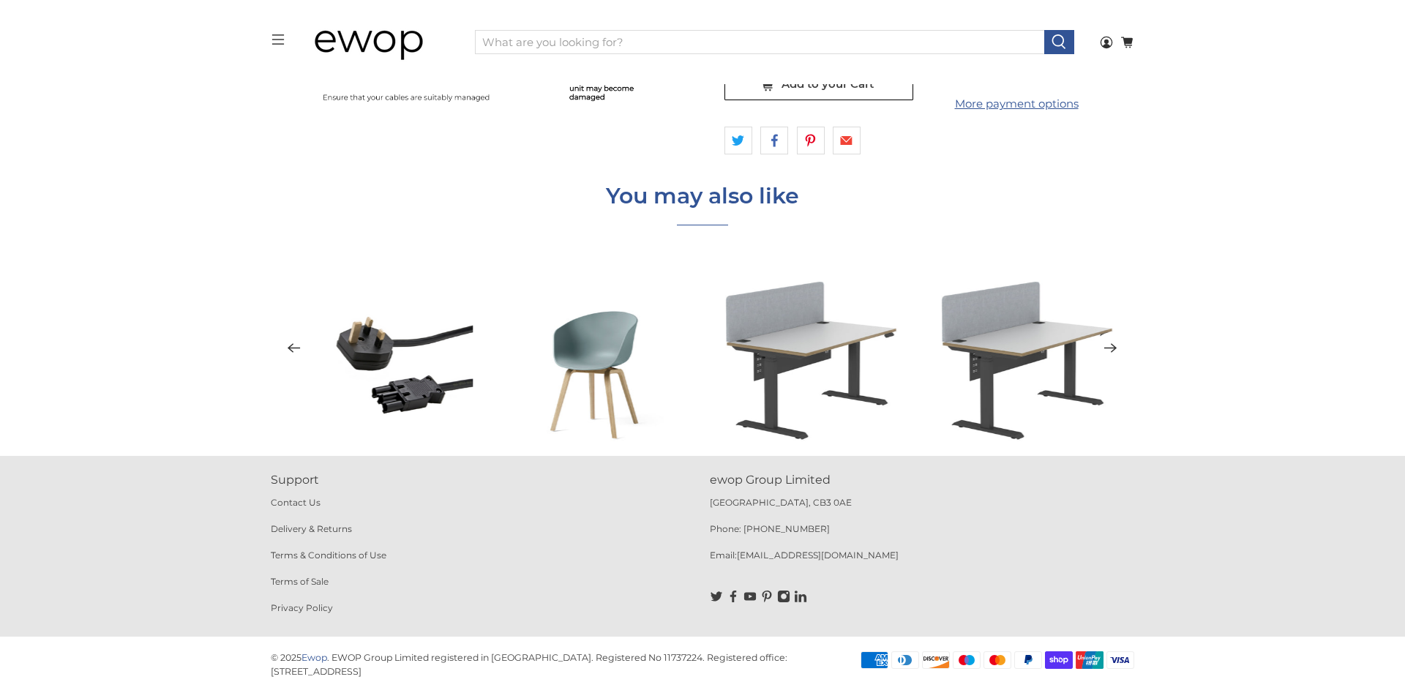
click at [1110, 348] on icon "Next" at bounding box center [1110, 349] width 12 height 10
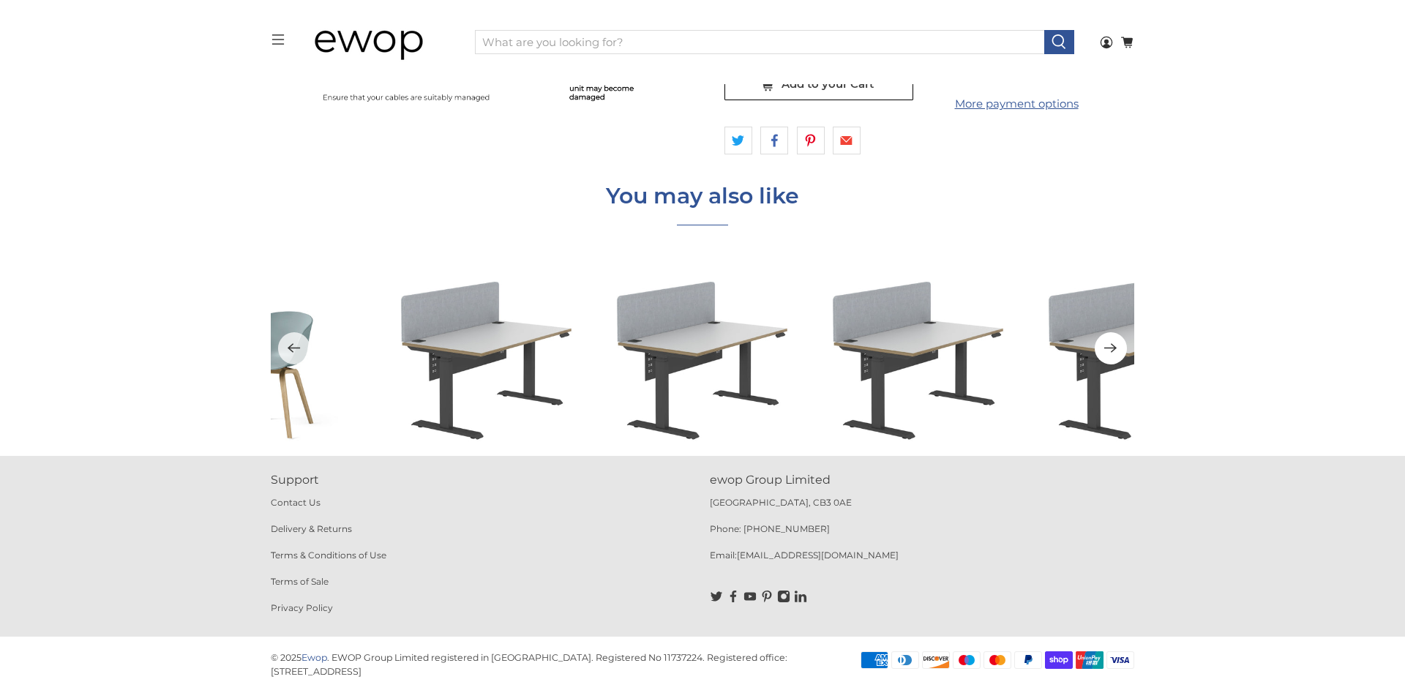
click at [1110, 348] on icon "Next" at bounding box center [1110, 349] width 12 height 10
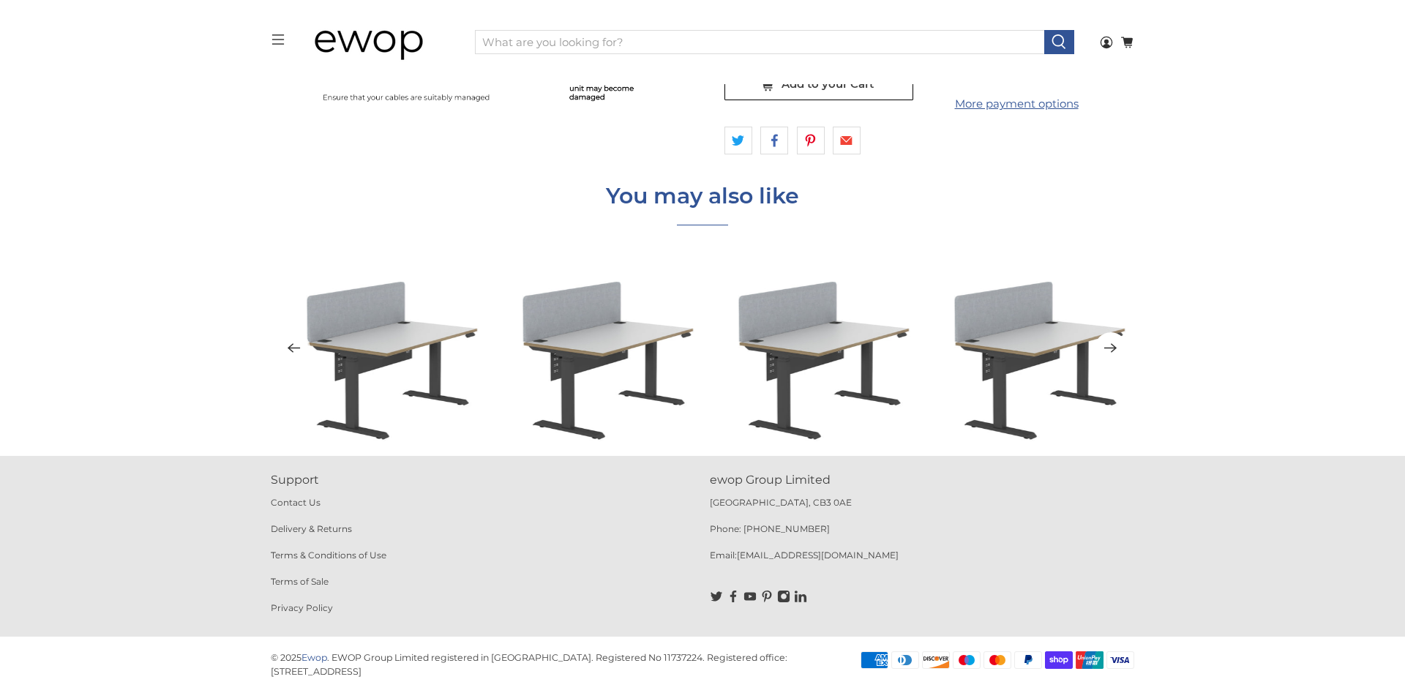
click at [1110, 348] on icon "Next" at bounding box center [1110, 349] width 12 height 10
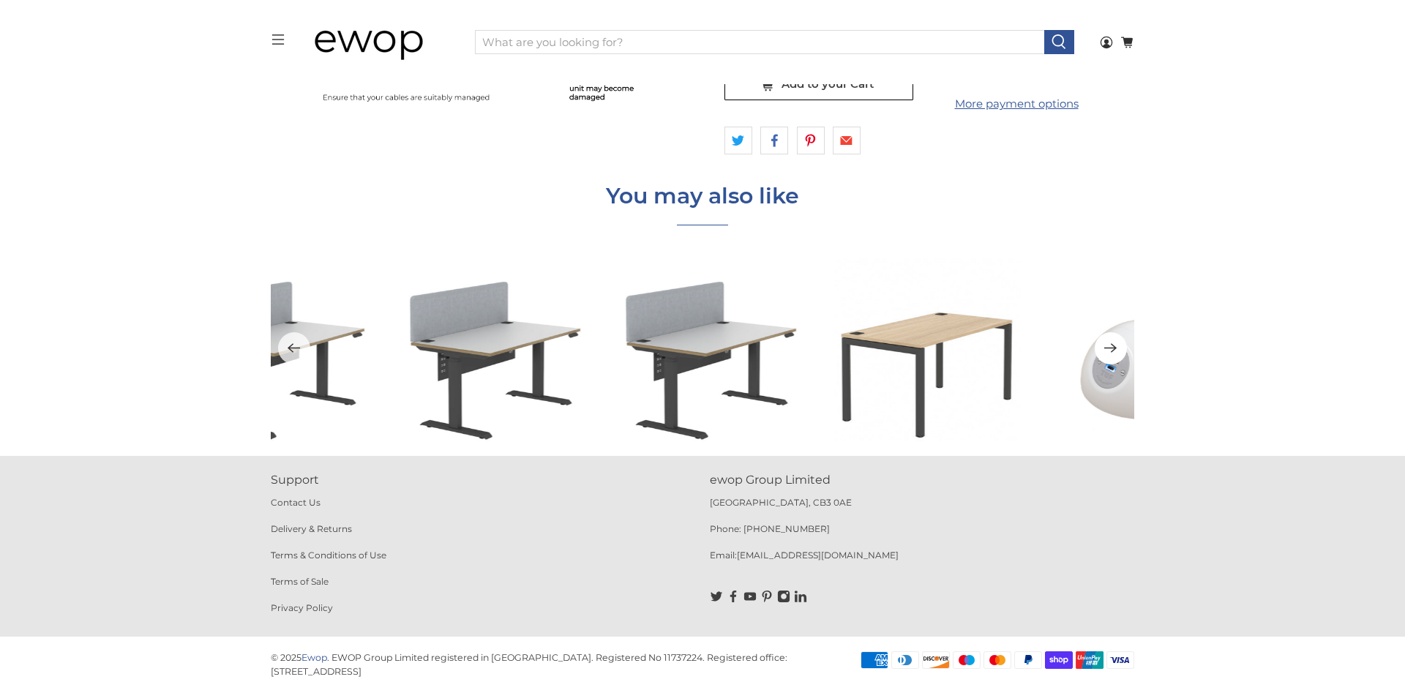
click at [1110, 348] on icon "Next" at bounding box center [1110, 349] width 12 height 10
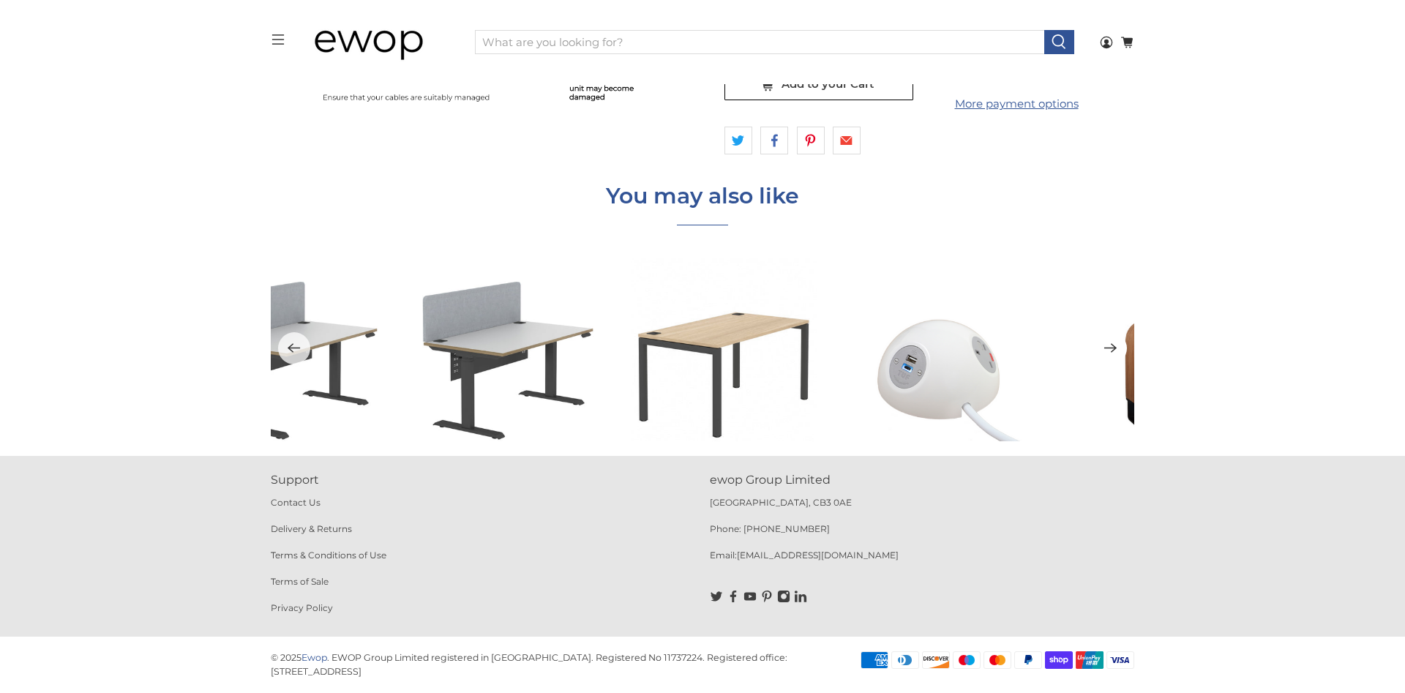
click at [1110, 348] on icon "Next" at bounding box center [1110, 349] width 12 height 10
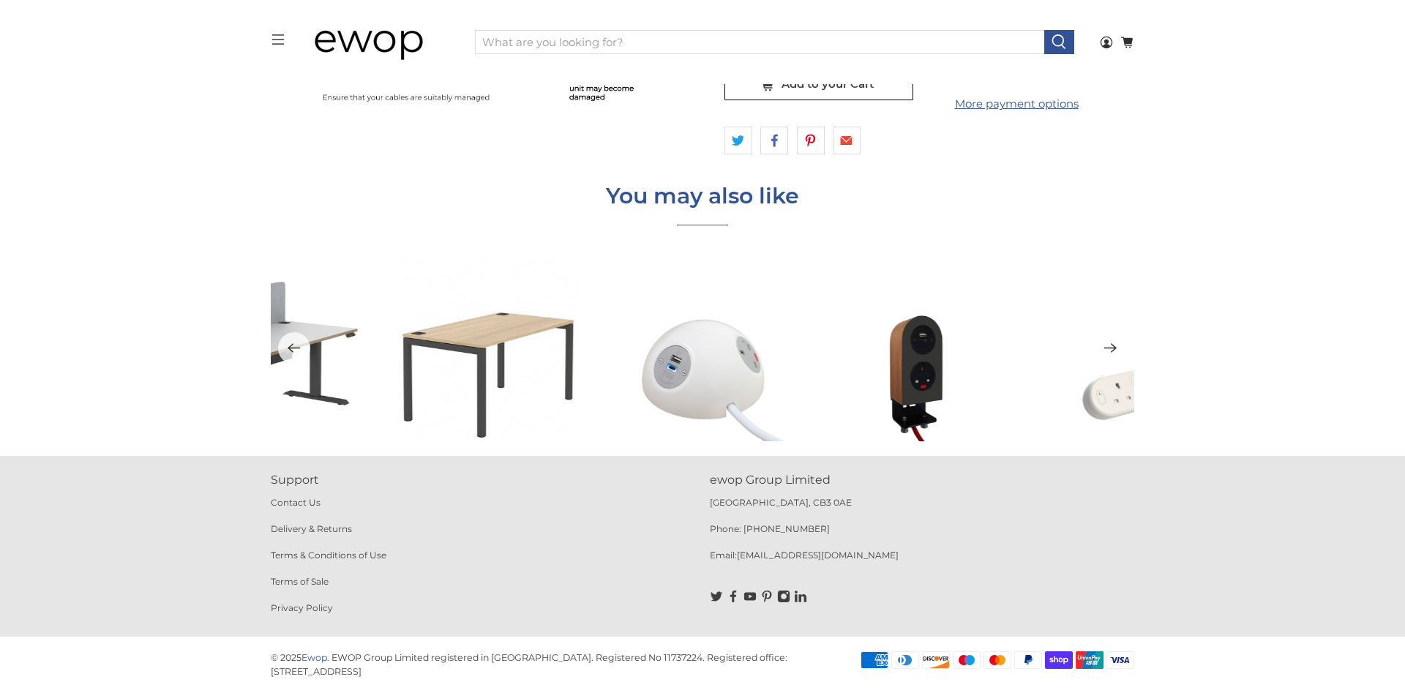
click at [1110, 348] on icon "Next" at bounding box center [1110, 349] width 12 height 10
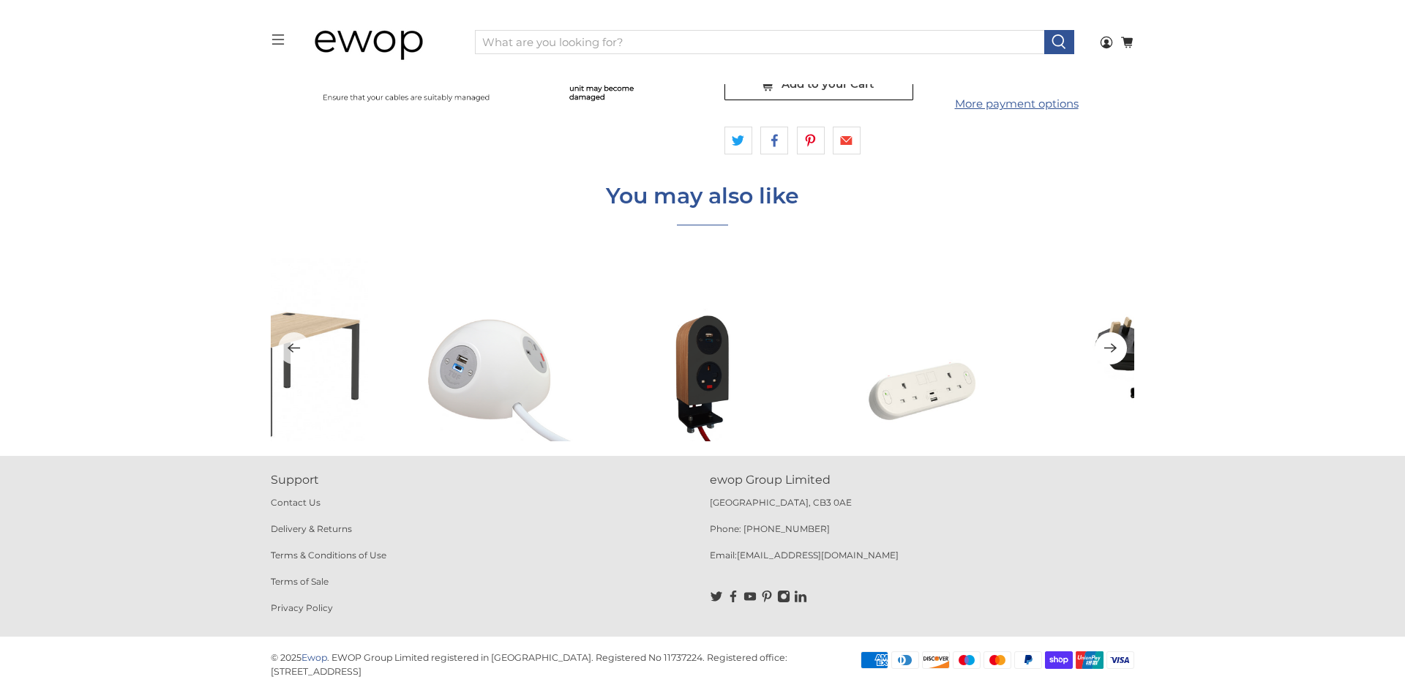
click at [1110, 348] on icon "Next" at bounding box center [1110, 349] width 12 height 10
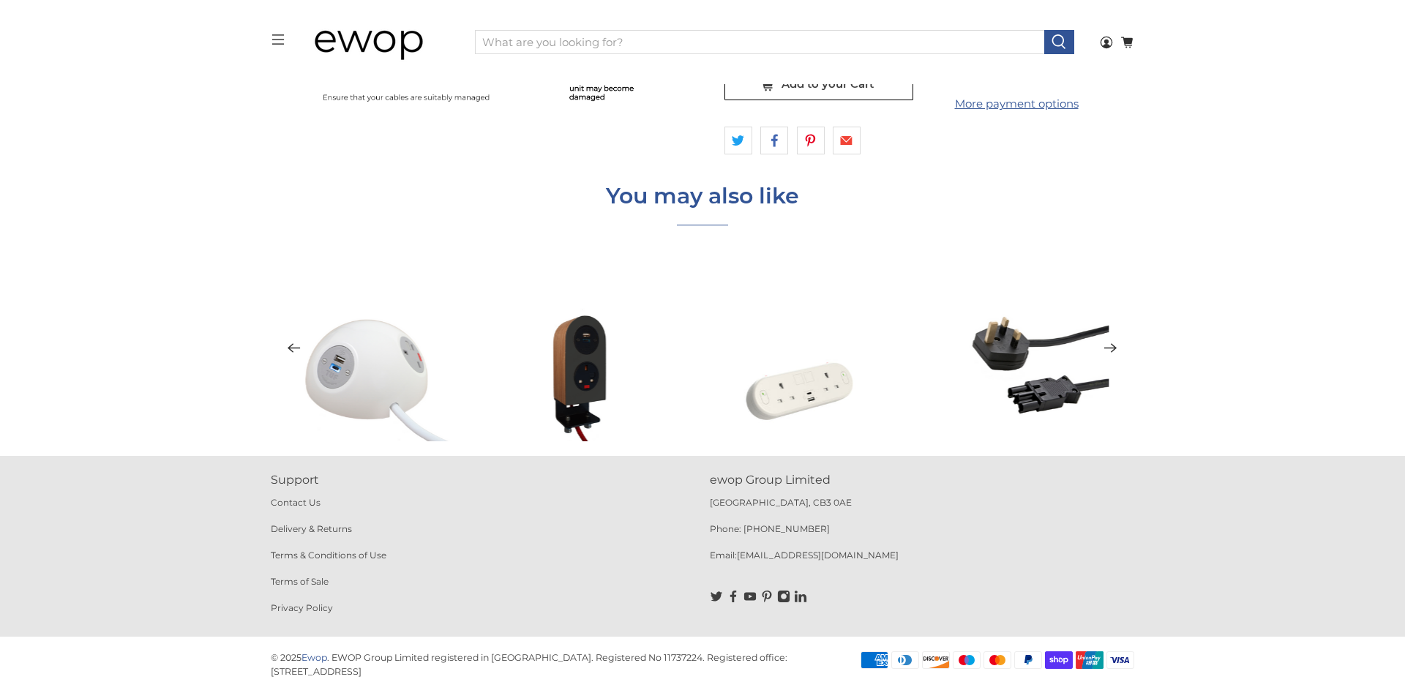
click at [1110, 348] on icon "Next" at bounding box center [1110, 349] width 12 height 10
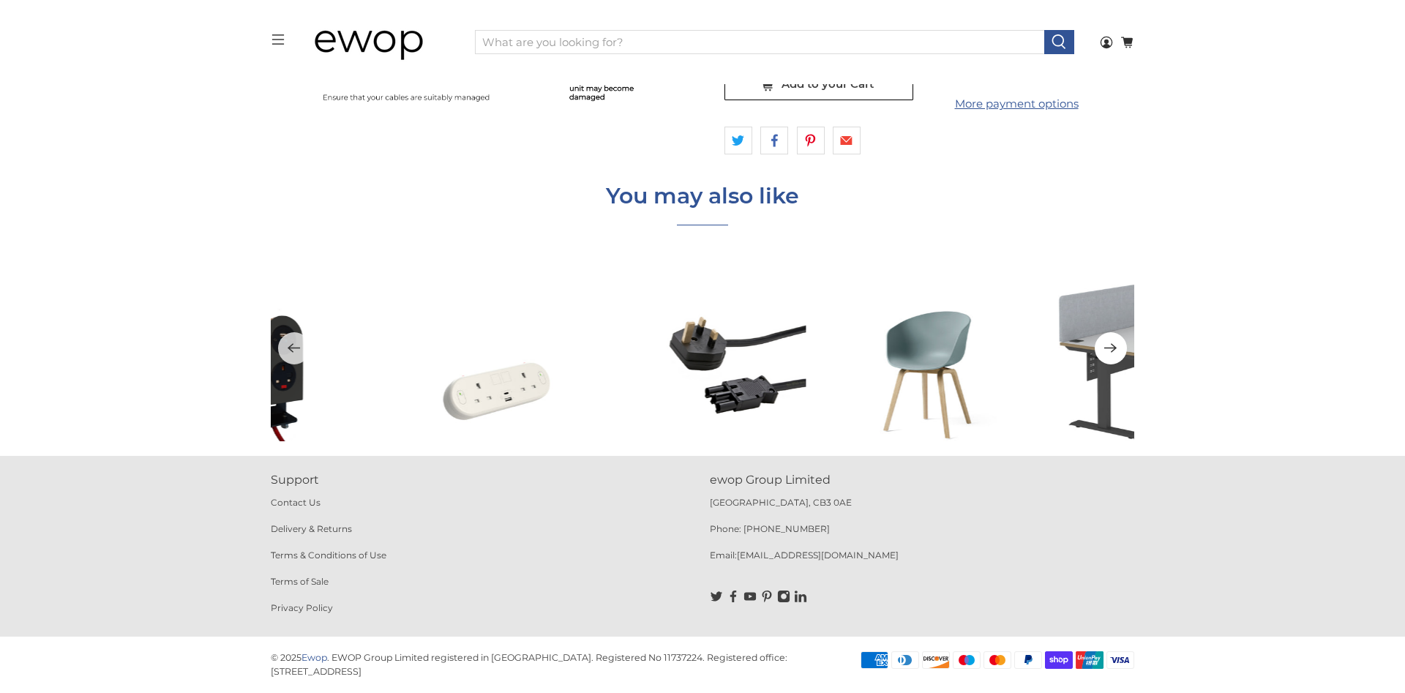
click at [1110, 348] on icon "Next" at bounding box center [1110, 349] width 12 height 10
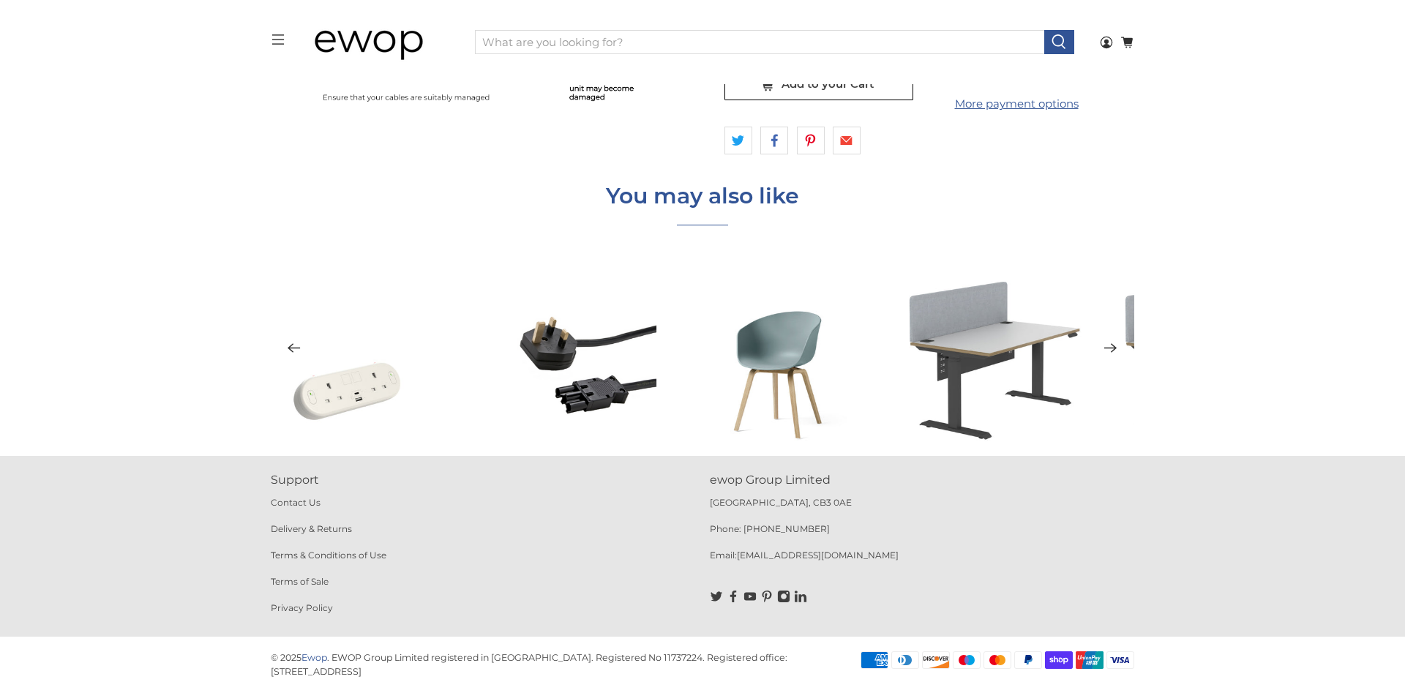
click at [1110, 348] on icon "Next" at bounding box center [1110, 349] width 12 height 10
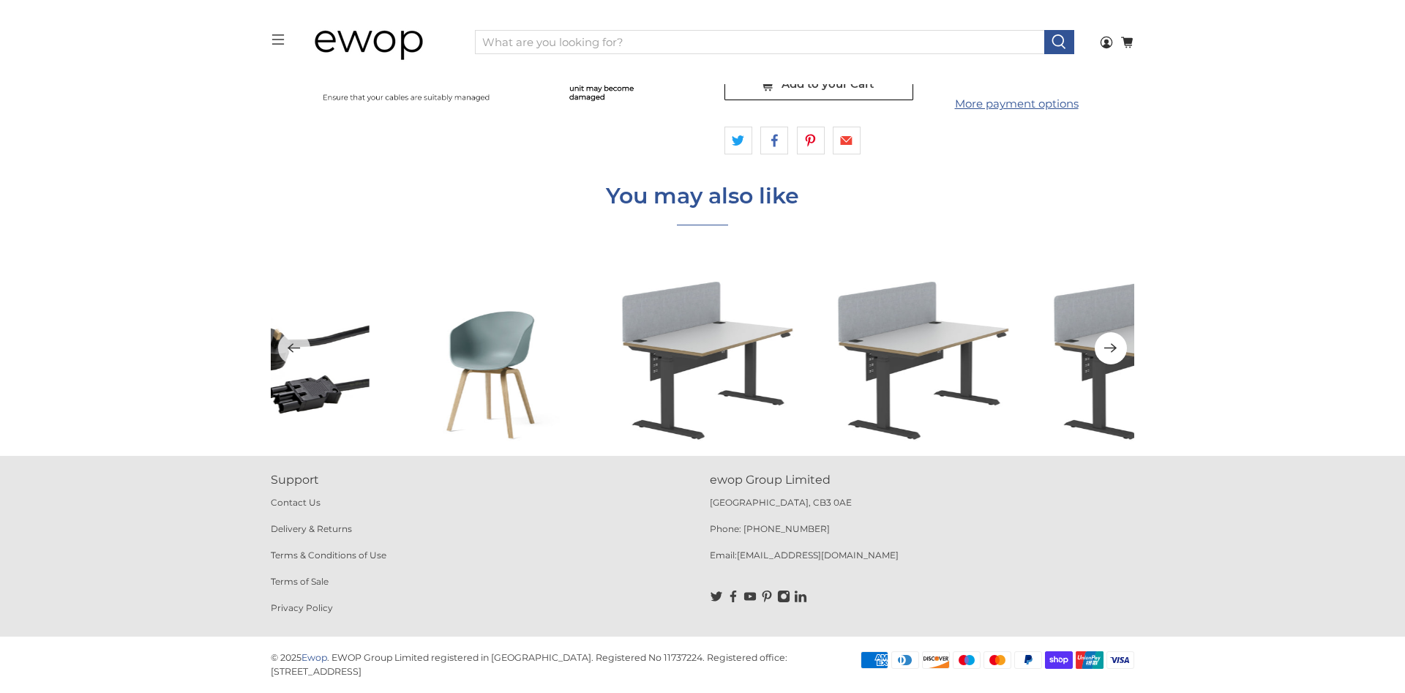
click at [1110, 348] on icon "Next" at bounding box center [1110, 349] width 12 height 10
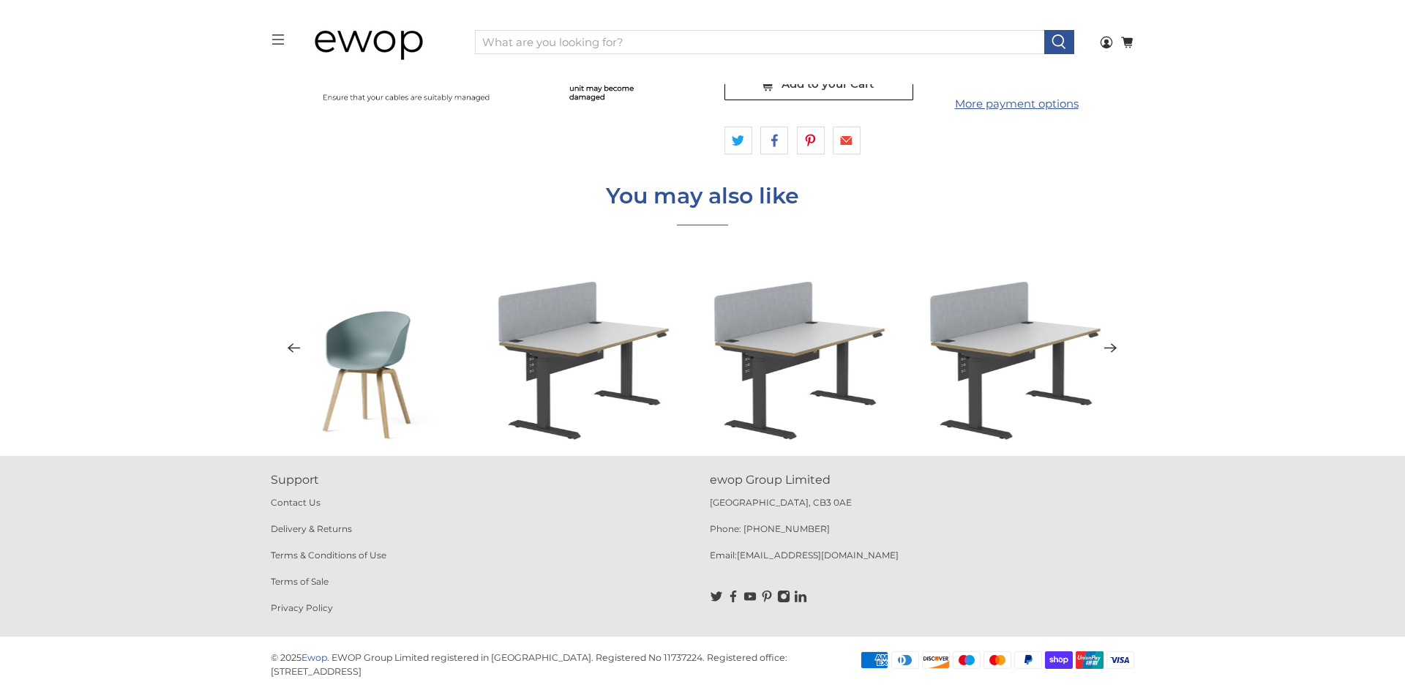
click at [1110, 348] on icon "Next" at bounding box center [1110, 349] width 12 height 10
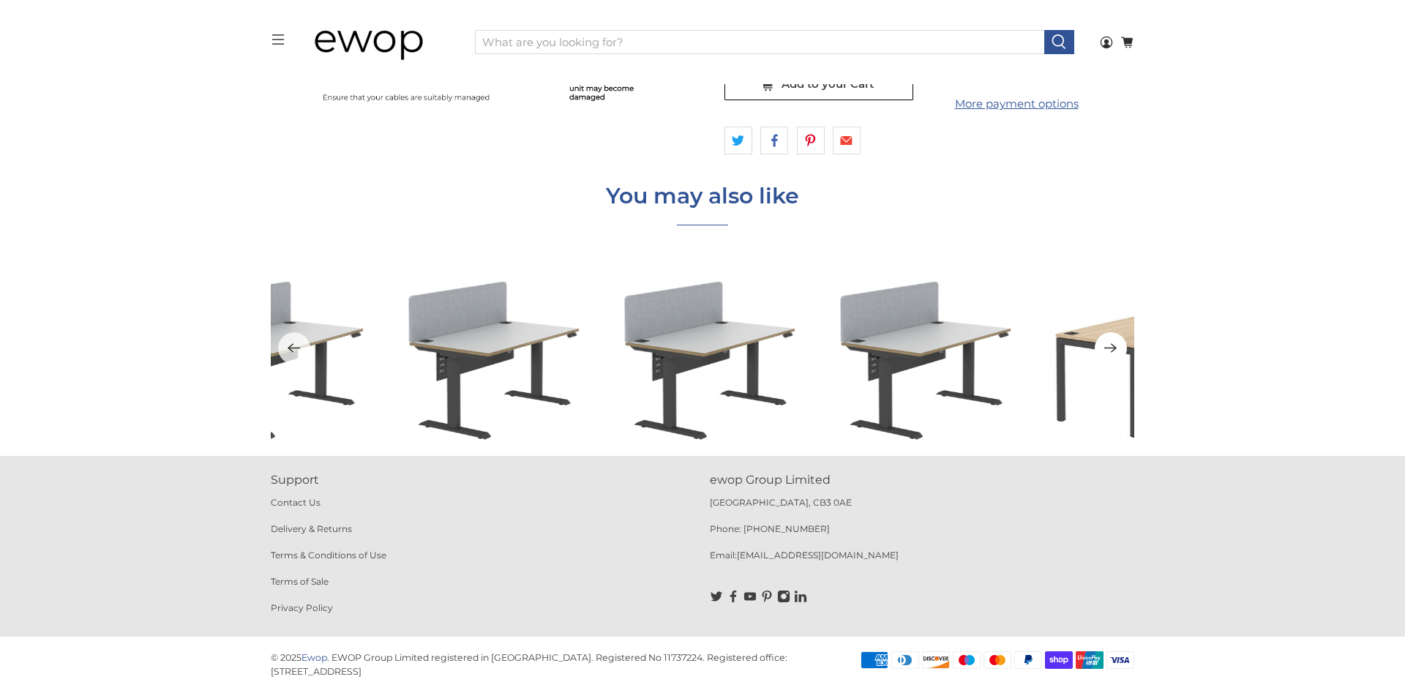
click at [1110, 348] on icon "Next" at bounding box center [1110, 349] width 12 height 10
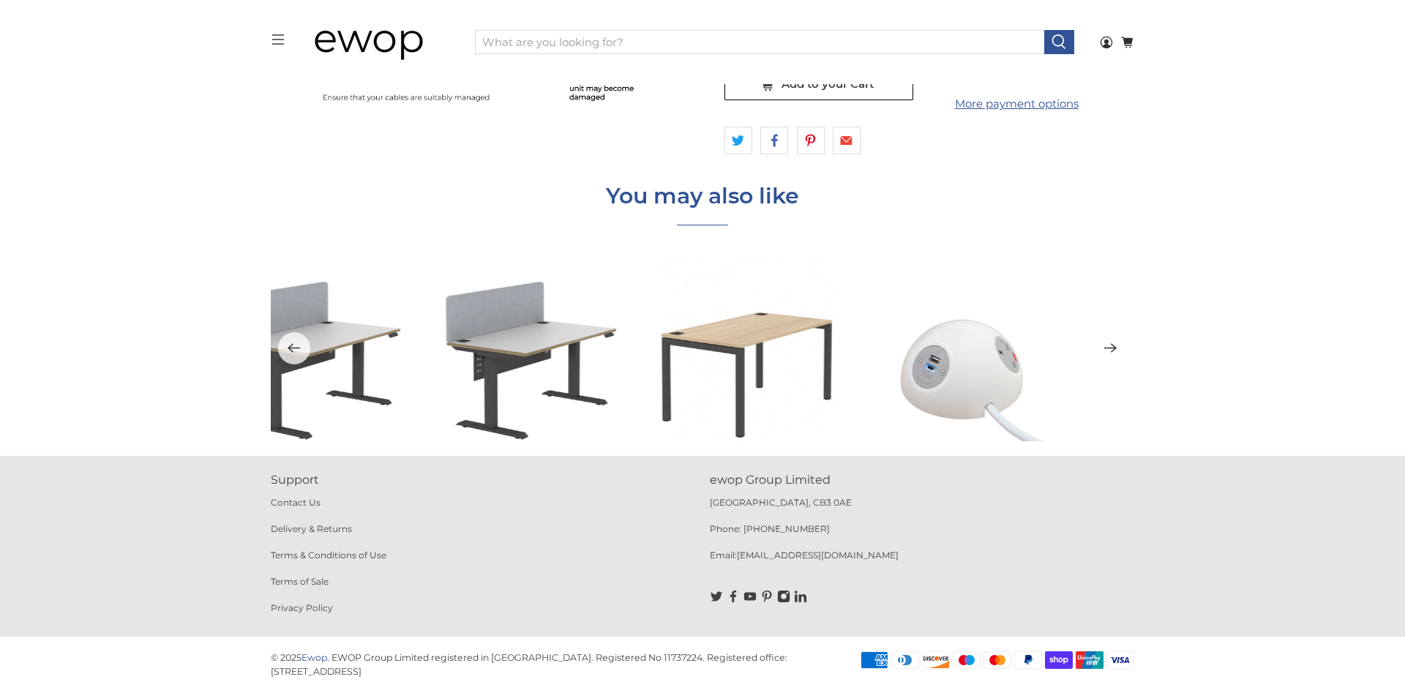
click at [1110, 348] on icon "Next" at bounding box center [1110, 349] width 12 height 10
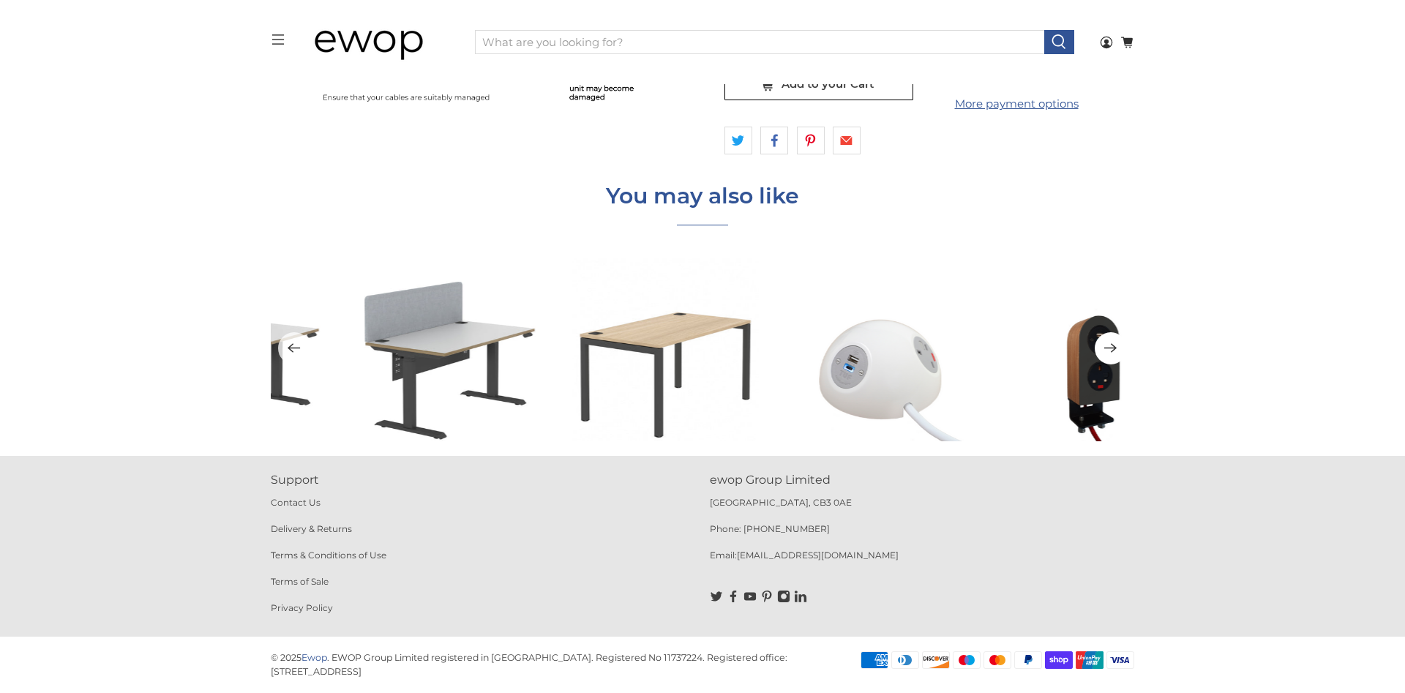
click at [1110, 348] on icon "Next" at bounding box center [1110, 349] width 12 height 10
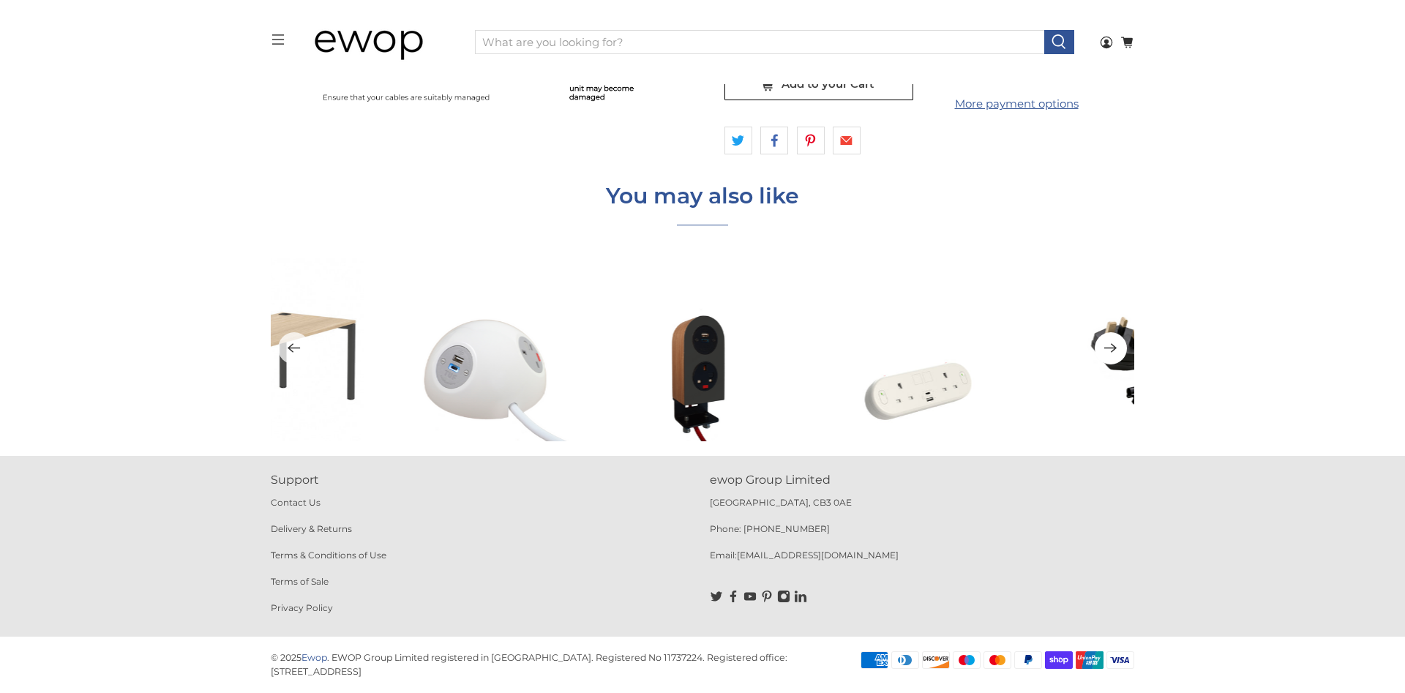
click at [1110, 348] on icon "Next" at bounding box center [1110, 349] width 12 height 10
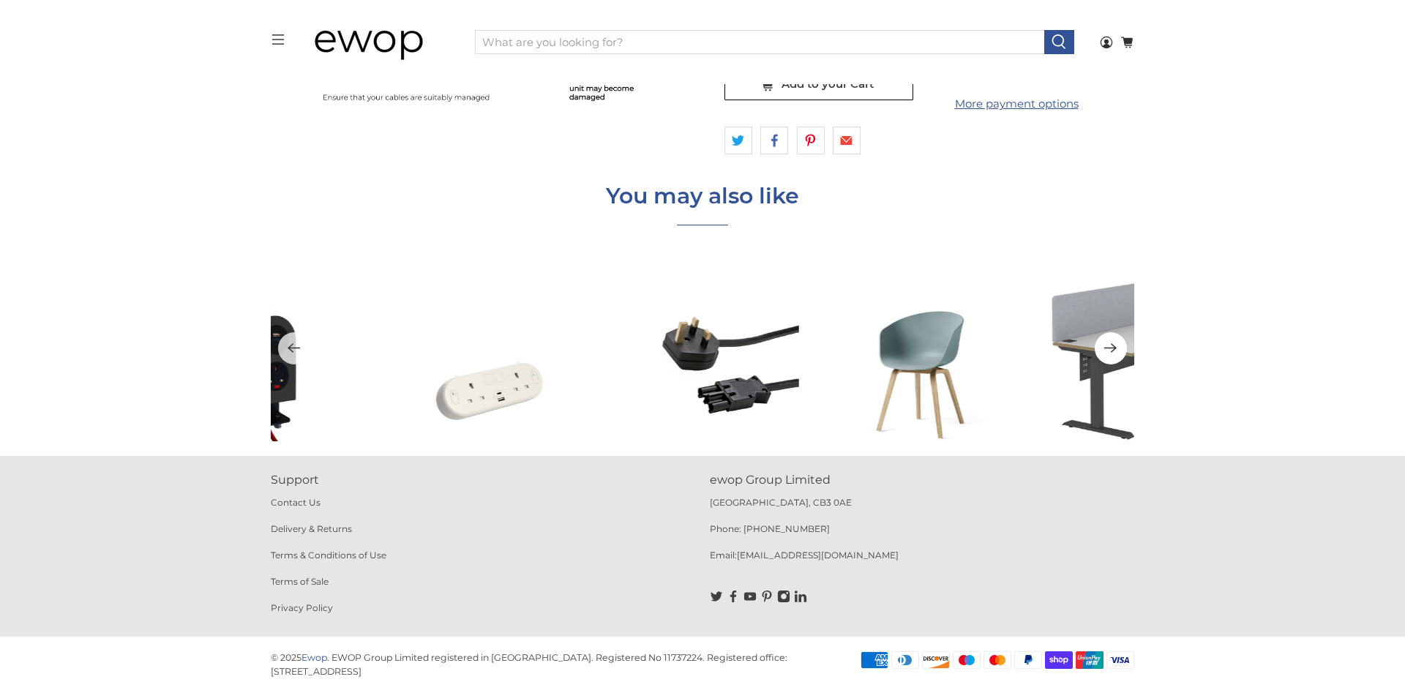
click at [1110, 348] on icon "Next" at bounding box center [1110, 349] width 12 height 10
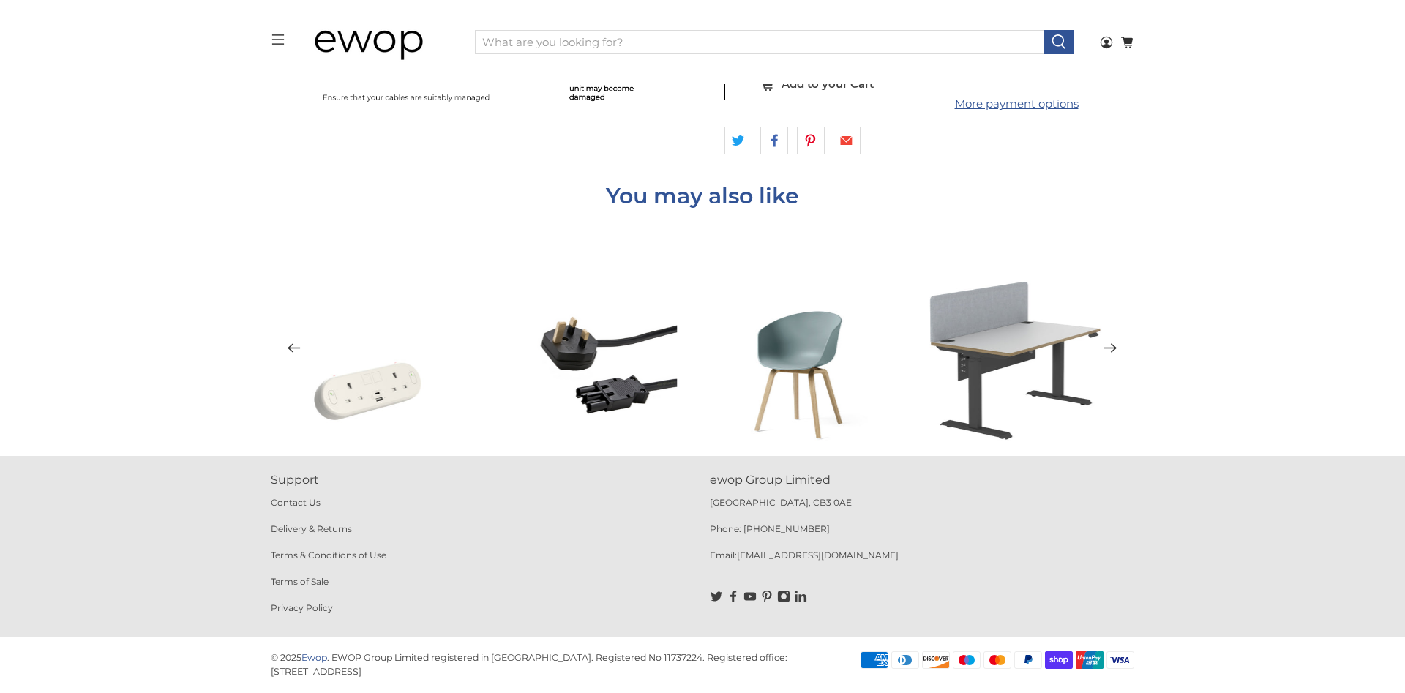
click at [1110, 348] on icon "Next" at bounding box center [1110, 349] width 12 height 10
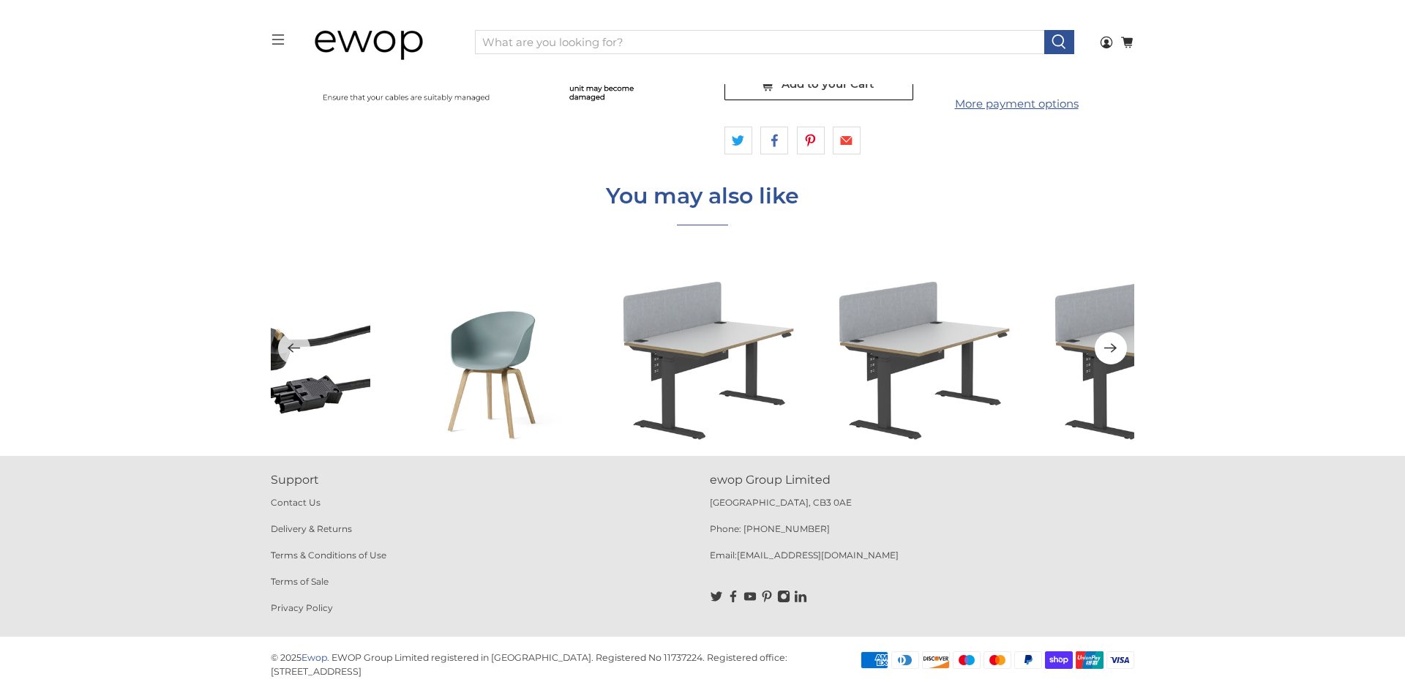
click at [1110, 348] on icon "Next" at bounding box center [1110, 349] width 12 height 10
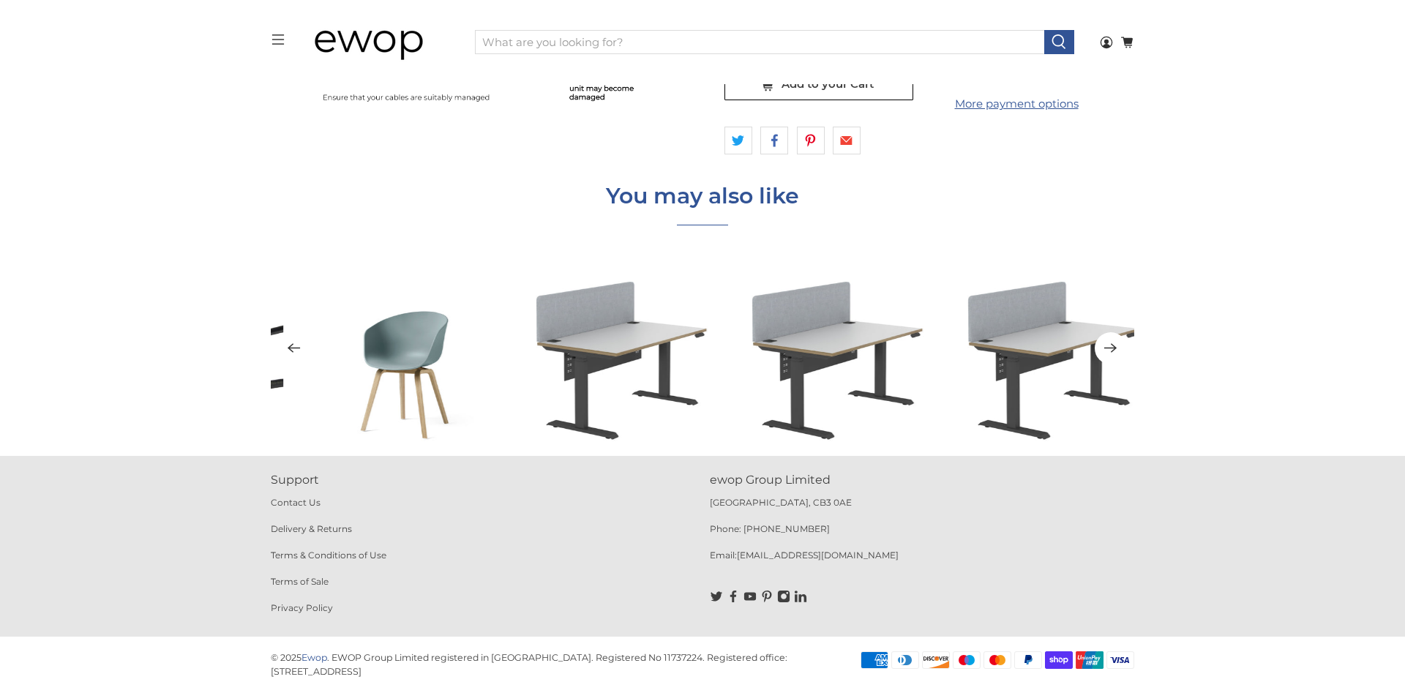
click at [1110, 348] on icon "Next" at bounding box center [1110, 349] width 12 height 10
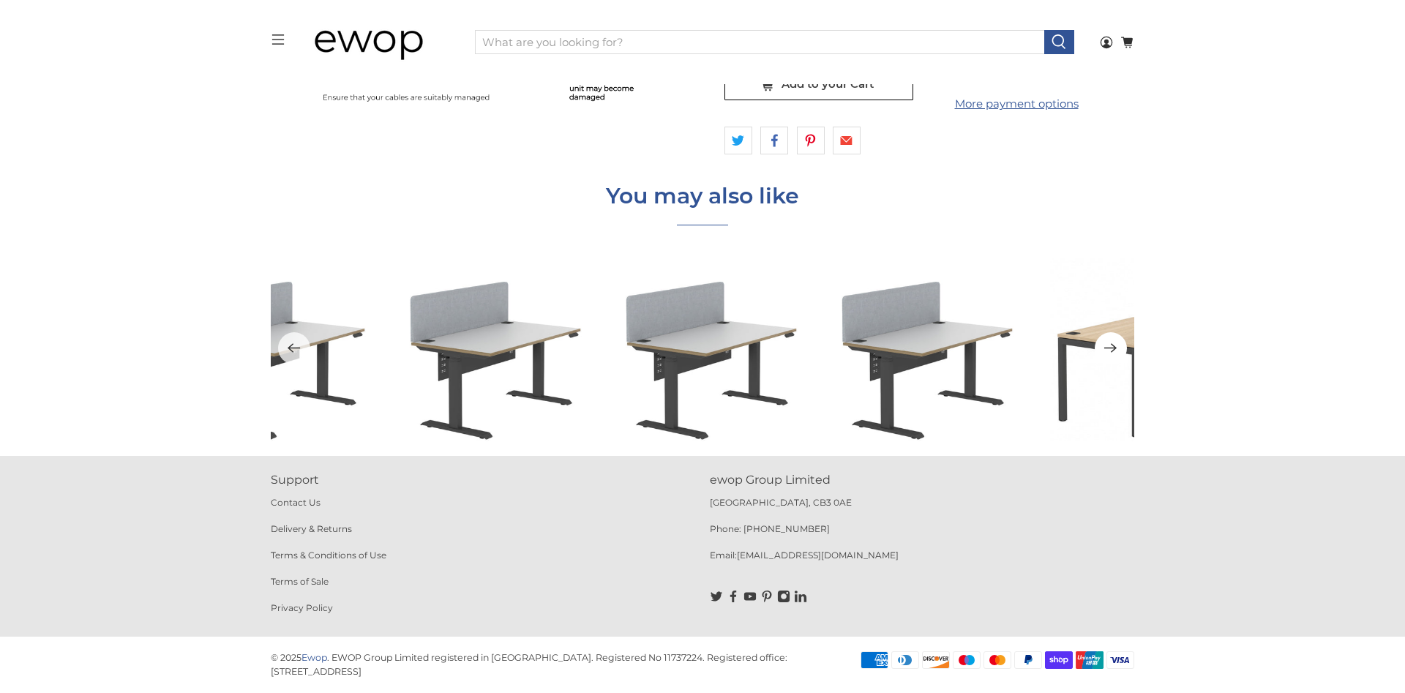
click at [1110, 348] on icon "Next" at bounding box center [1110, 349] width 12 height 10
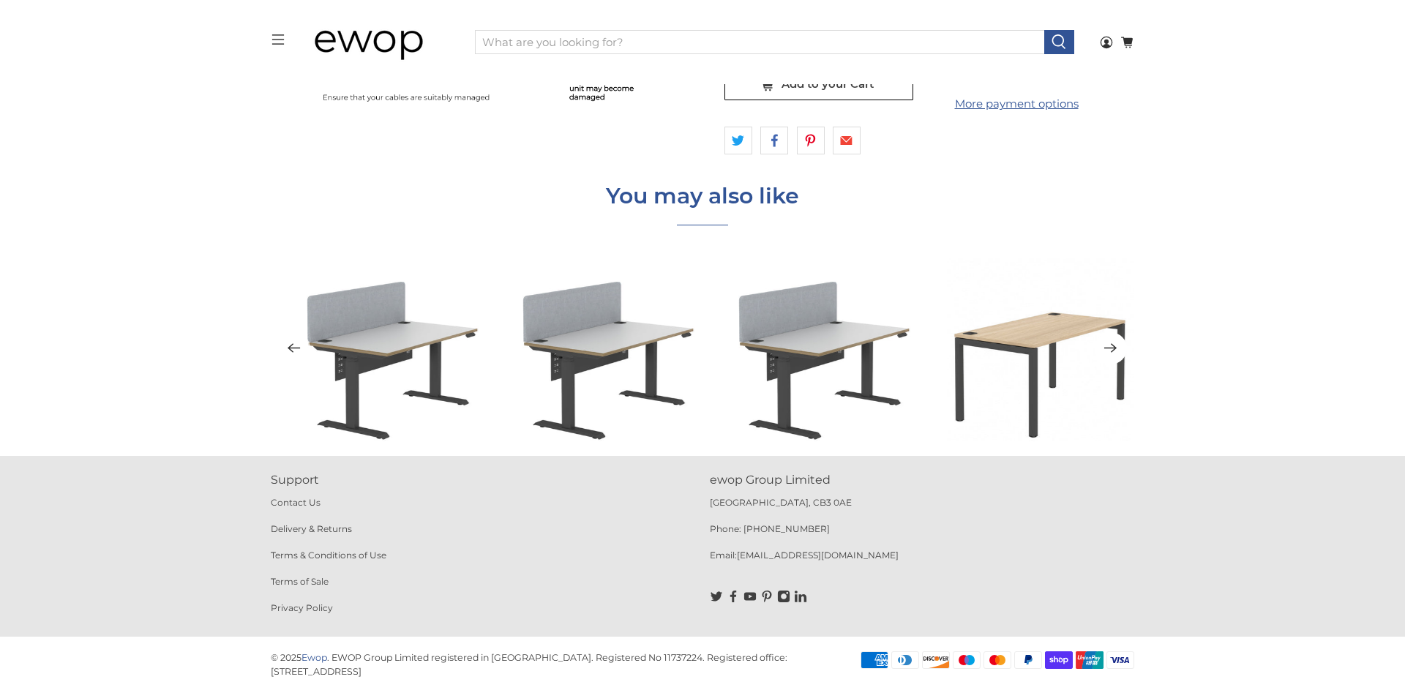
click at [1110, 348] on icon "Next" at bounding box center [1110, 349] width 12 height 10
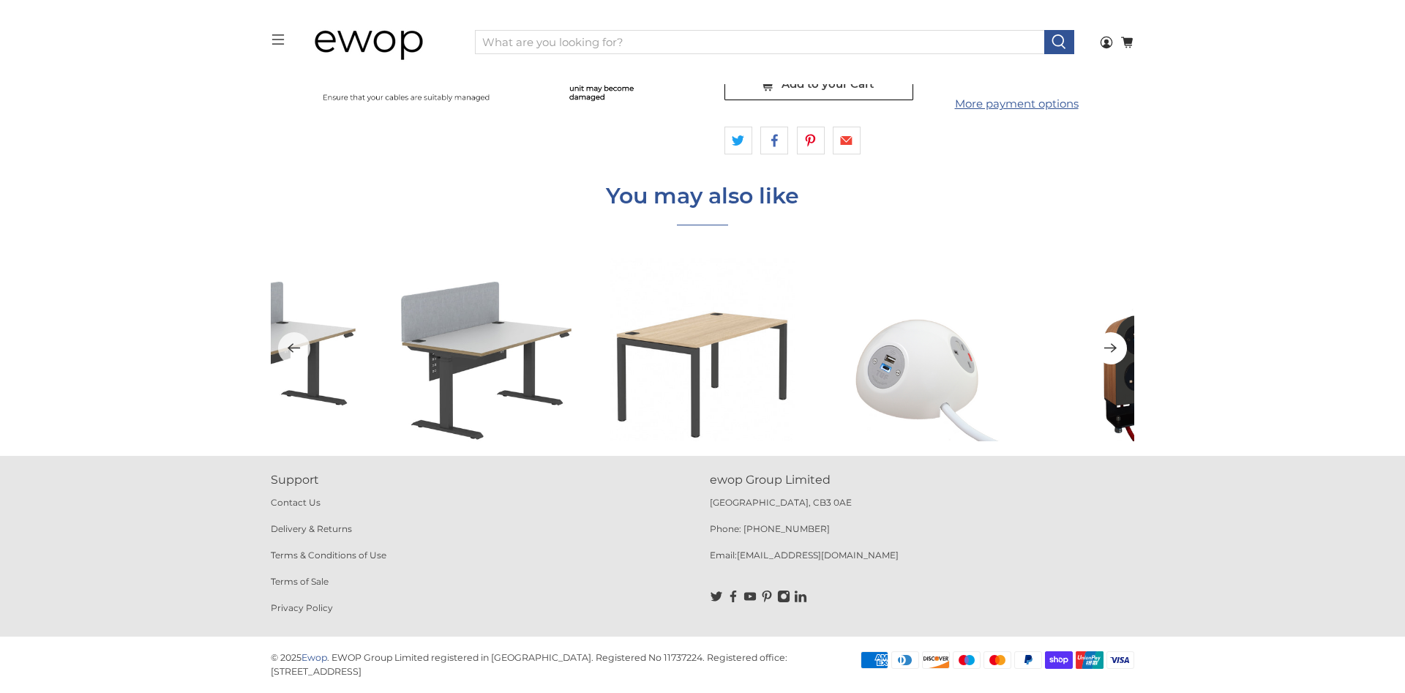
click at [1110, 348] on icon "Next" at bounding box center [1110, 349] width 12 height 10
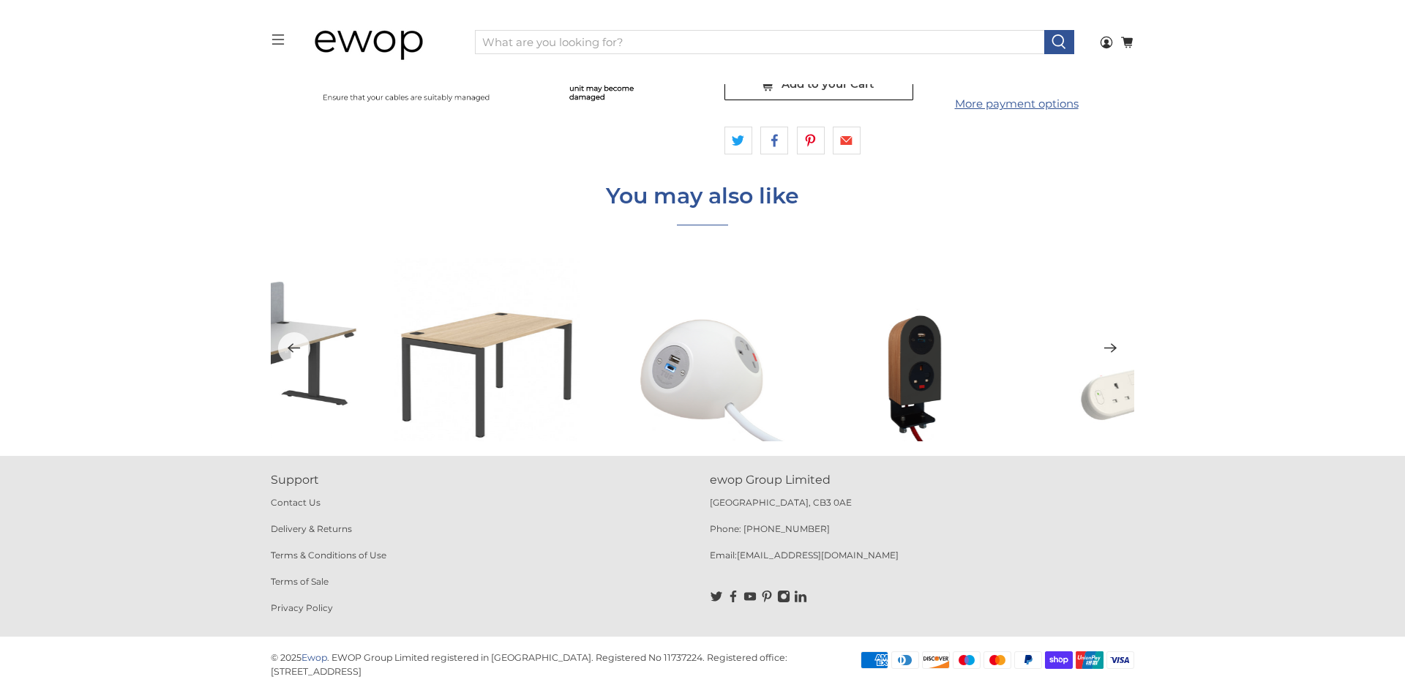
click at [1110, 348] on icon "Next" at bounding box center [1110, 349] width 12 height 10
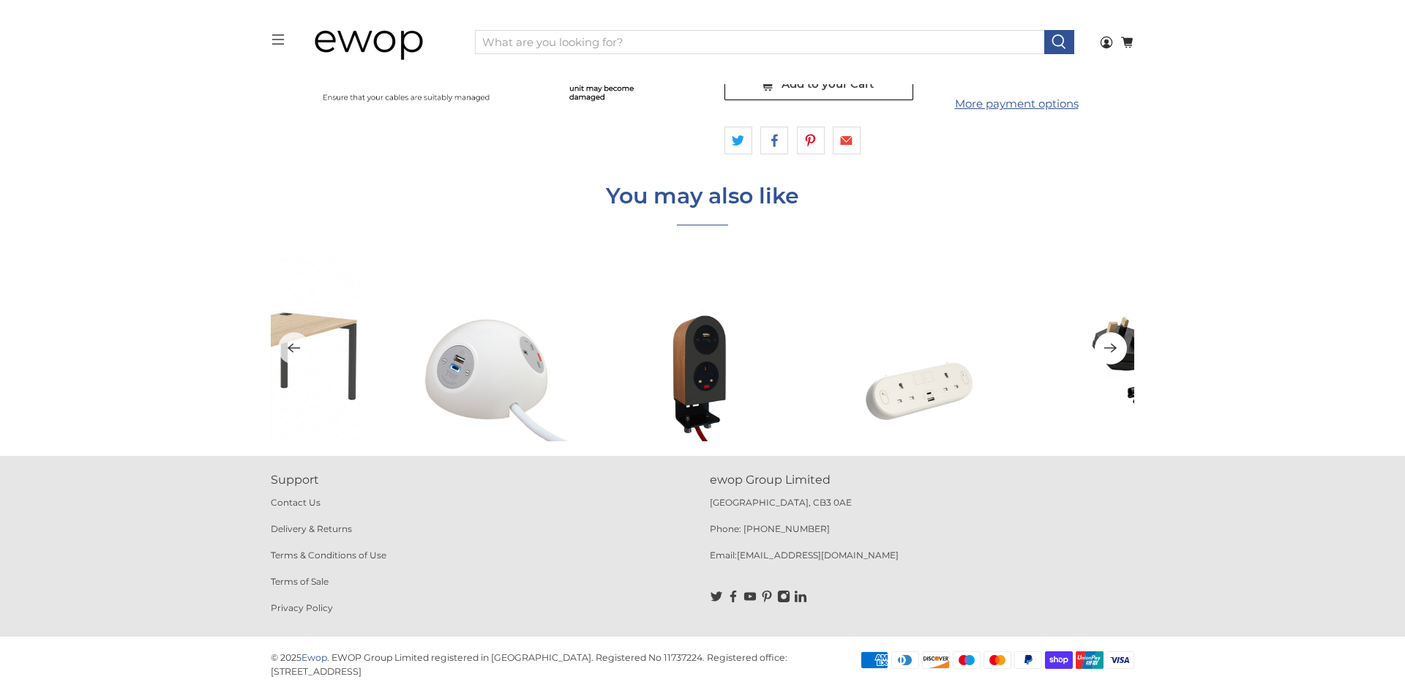
click at [1110, 348] on icon "Next" at bounding box center [1110, 349] width 12 height 10
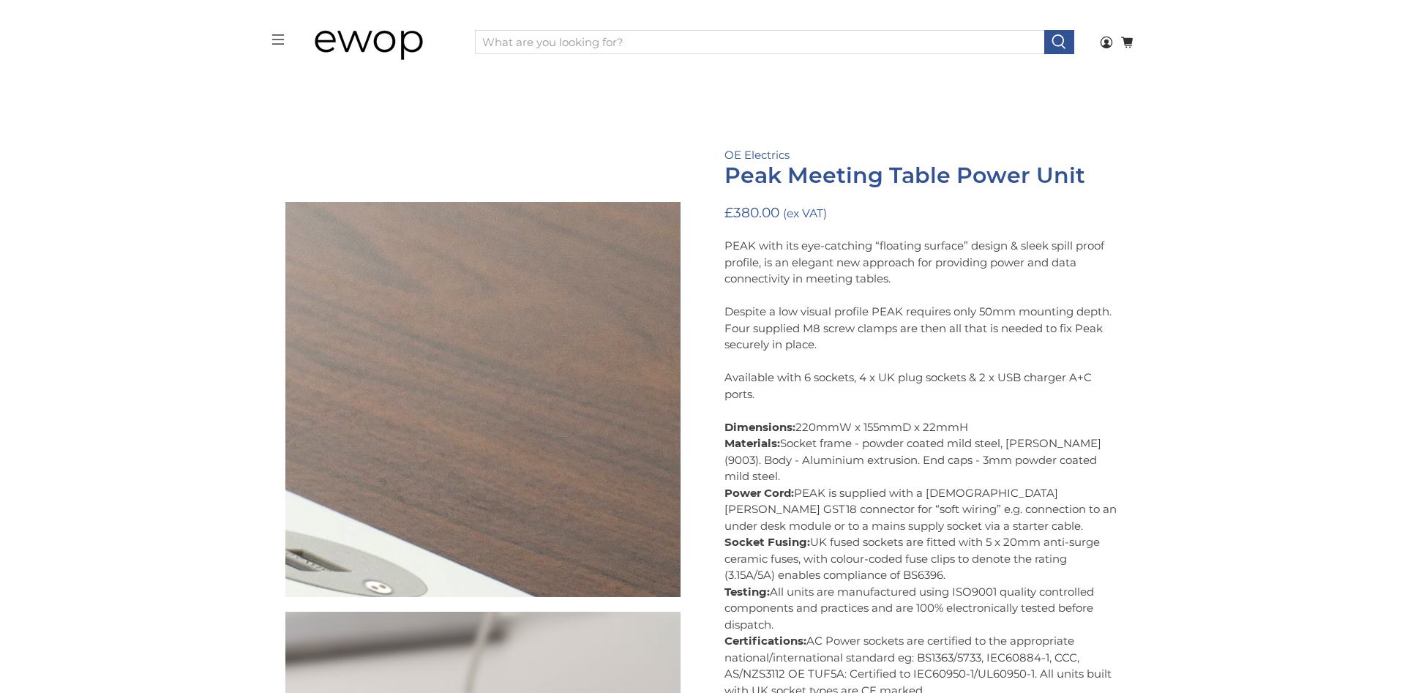
scroll to position [0, 0]
